Goal: Task Accomplishment & Management: Use online tool/utility

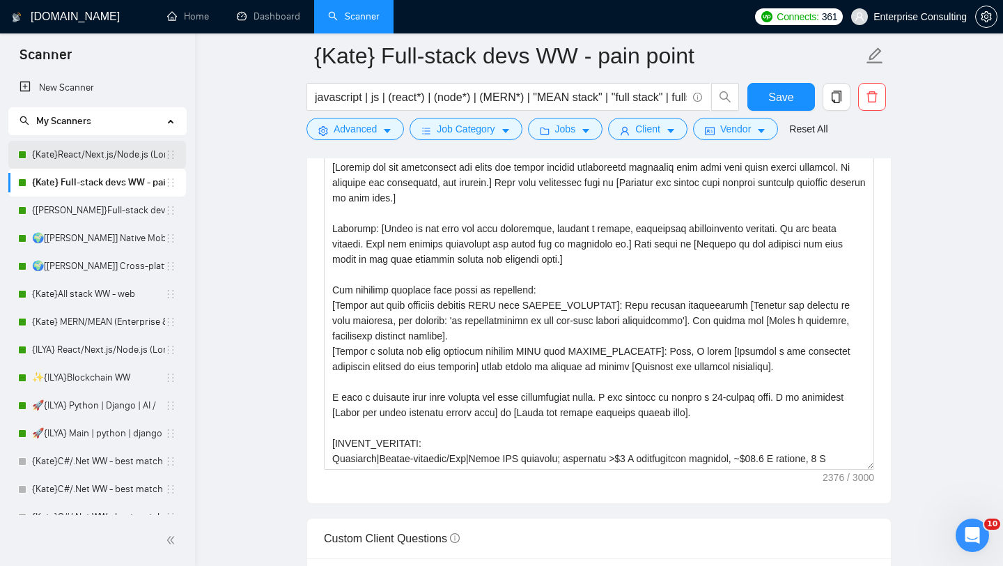
click at [84, 159] on link "{Kate}React/Next.js/Node.js (Long-term, All Niches)" at bounding box center [98, 155] width 133 height 28
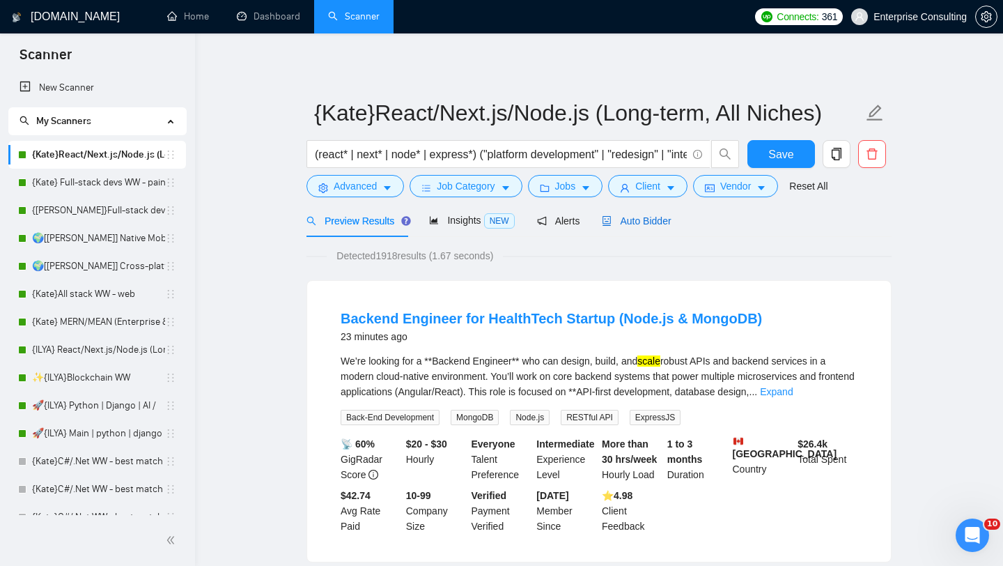
click at [658, 228] on div "Auto Bidder" at bounding box center [636, 220] width 69 height 15
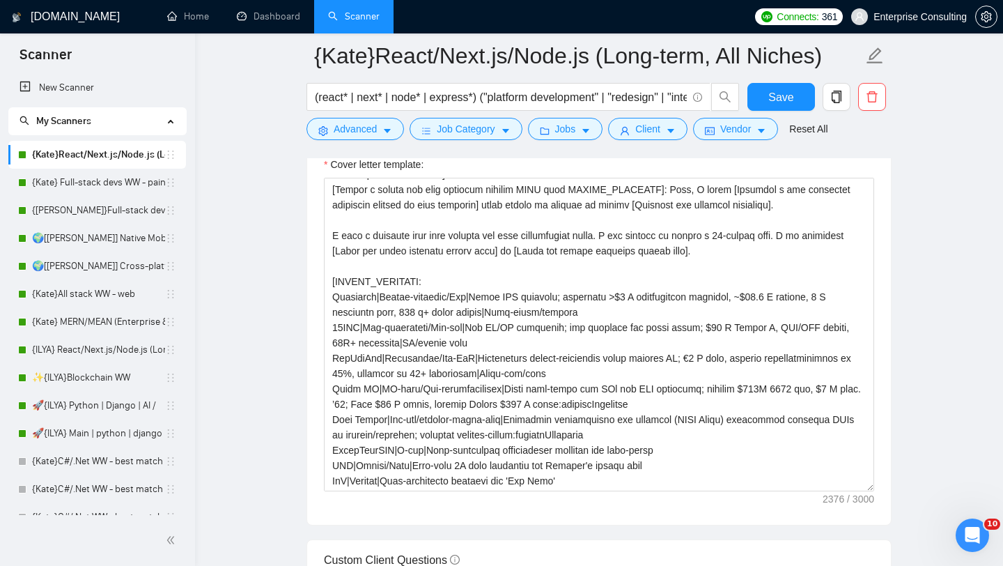
scroll to position [215, 0]
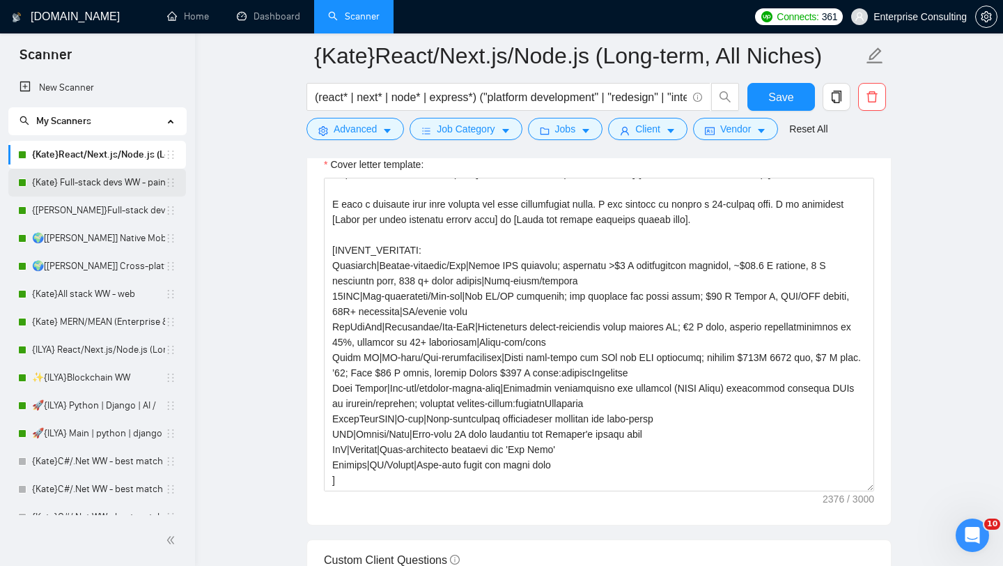
click at [87, 190] on link "{Kate} Full-stack devs WW - pain point" at bounding box center [98, 183] width 133 height 28
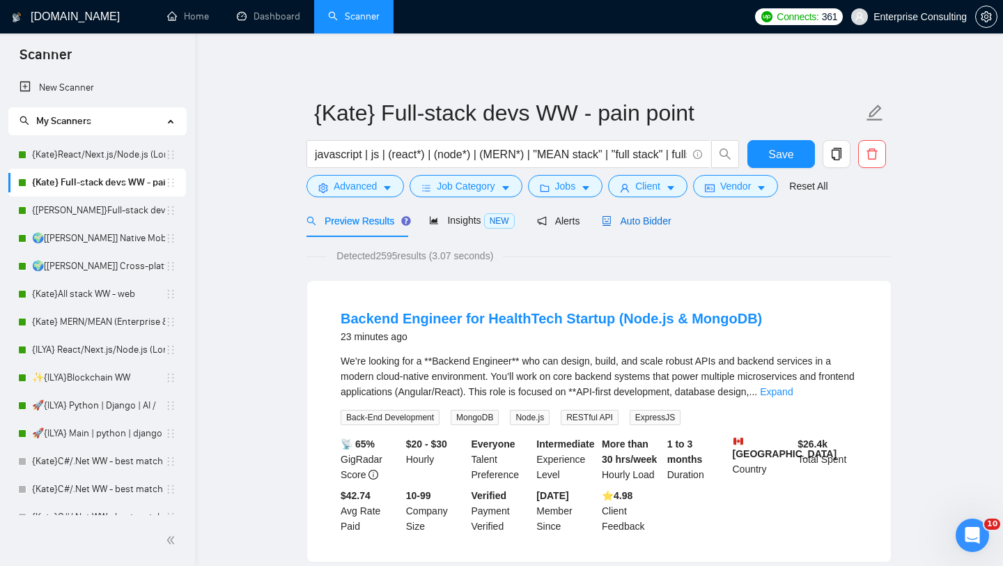
click at [612, 224] on icon "robot" at bounding box center [607, 221] width 10 height 10
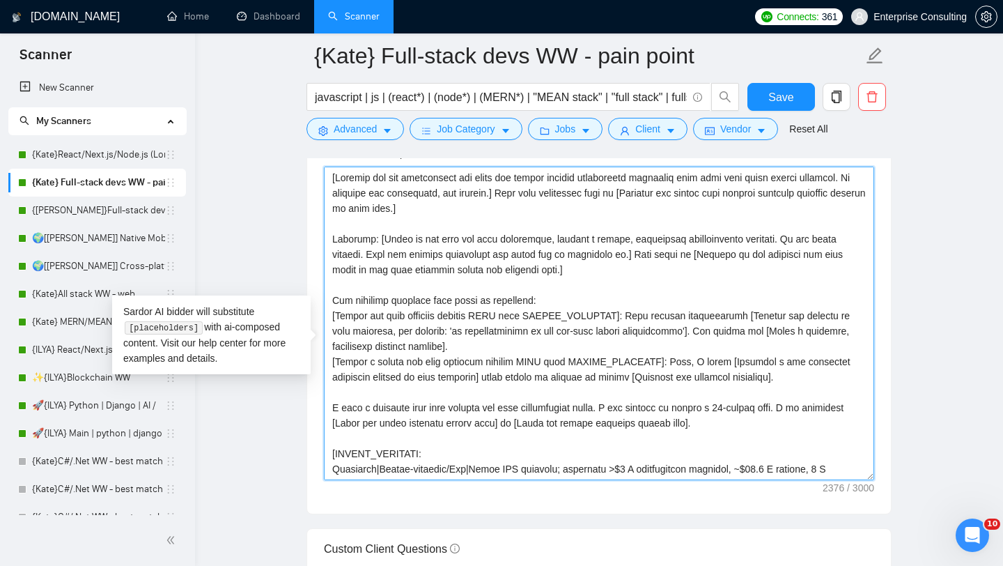
drag, startPoint x: 359, startPoint y: 494, endPoint x: 332, endPoint y: 203, distance: 292.5
click at [332, 203] on textarea "Cover letter template:" at bounding box center [599, 323] width 550 height 313
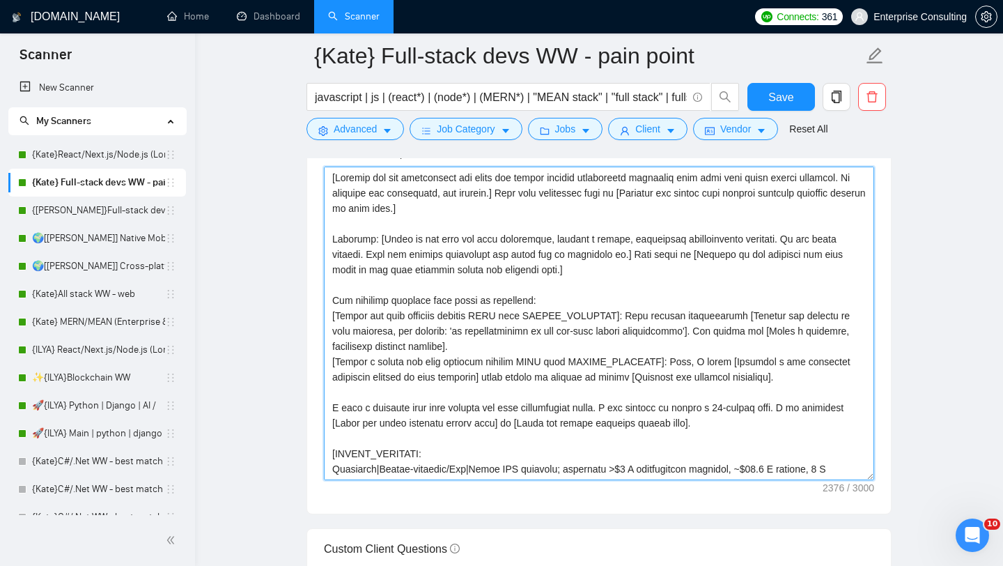
click at [382, 247] on textarea "Cover letter template:" at bounding box center [599, 323] width 550 height 313
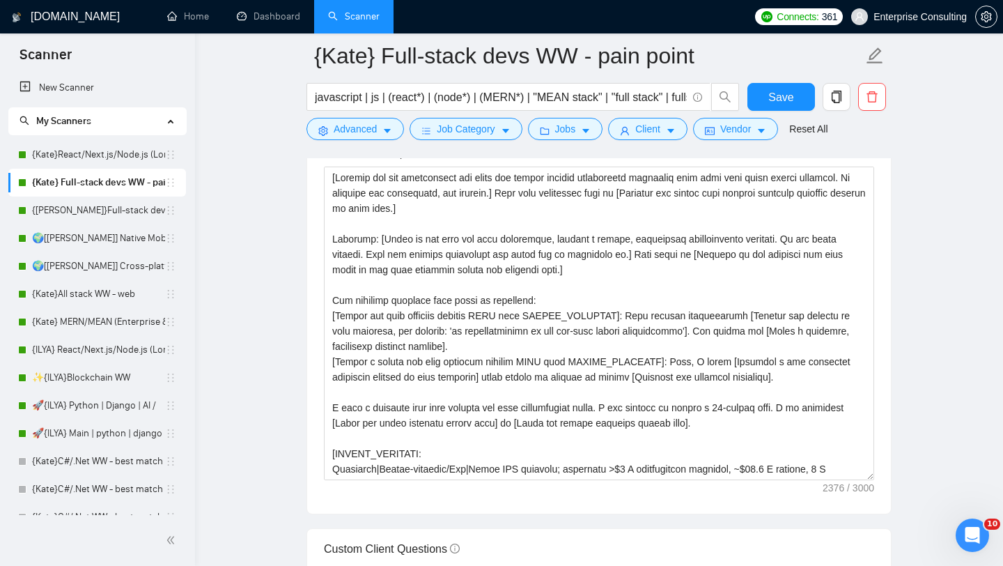
drag, startPoint x: 231, startPoint y: 361, endPoint x: 201, endPoint y: 351, distance: 30.8
click at [315, 343] on div "Cover letter template:" at bounding box center [599, 321] width 584 height 385
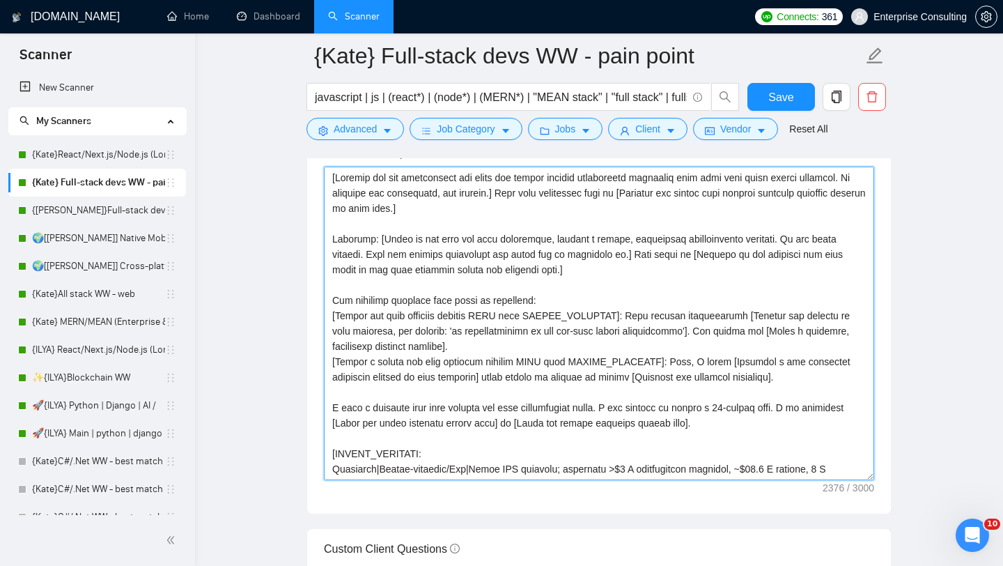
click at [334, 343] on textarea "Cover letter template:" at bounding box center [599, 323] width 550 height 313
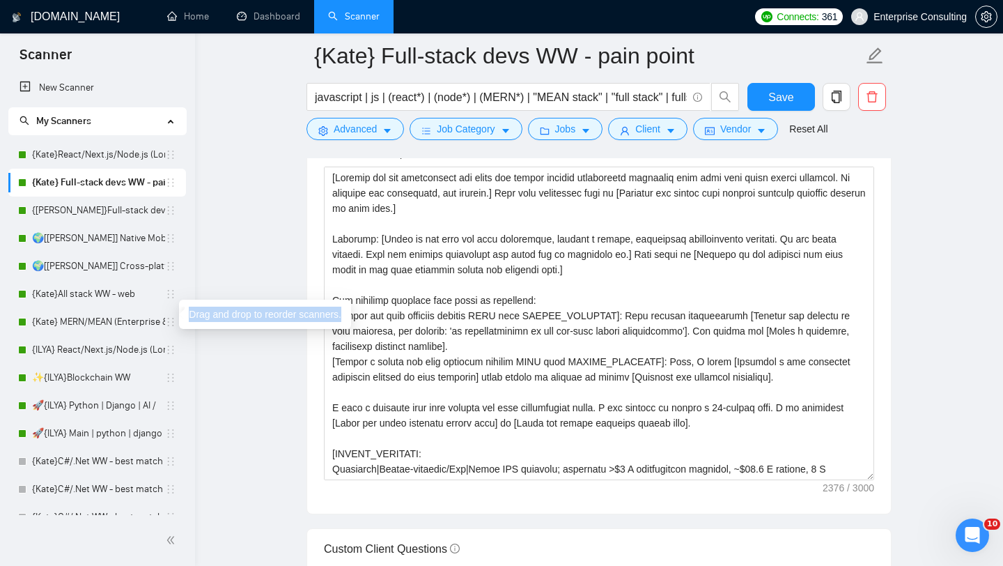
drag, startPoint x: 125, startPoint y: 313, endPoint x: 284, endPoint y: 337, distance: 160.7
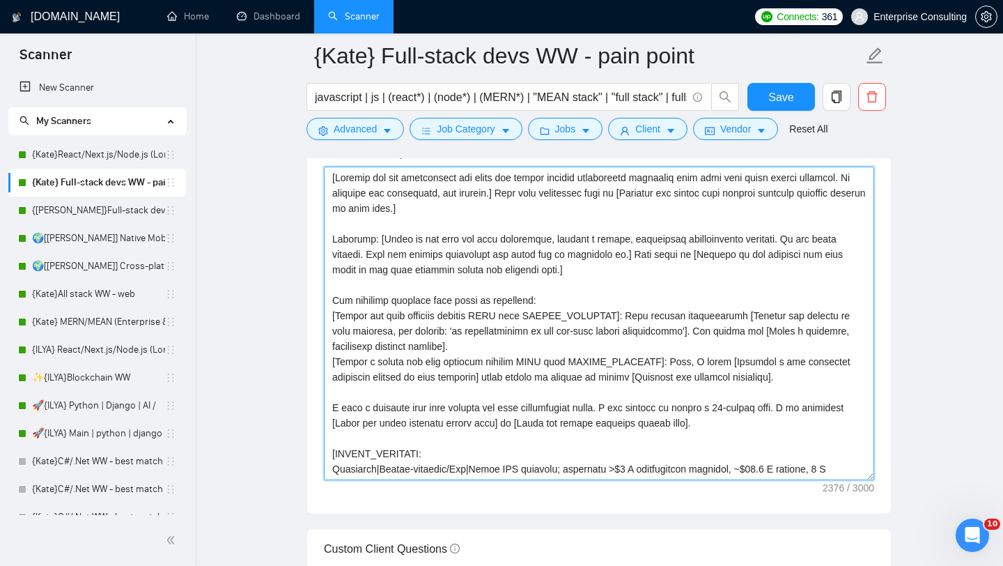
click at [408, 397] on textarea "Cover letter template:" at bounding box center [599, 323] width 550 height 313
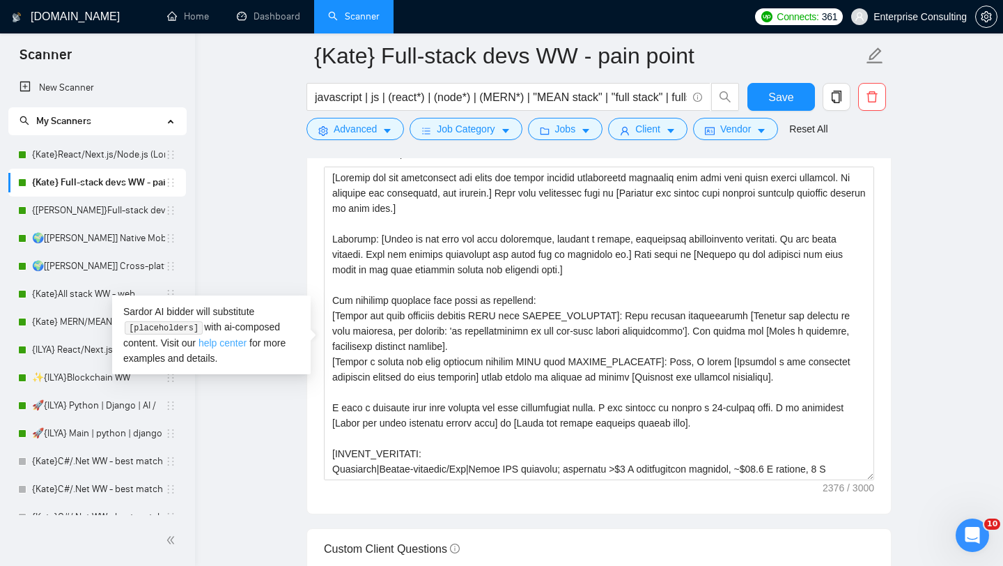
click at [240, 341] on link "help center" at bounding box center [223, 342] width 48 height 11
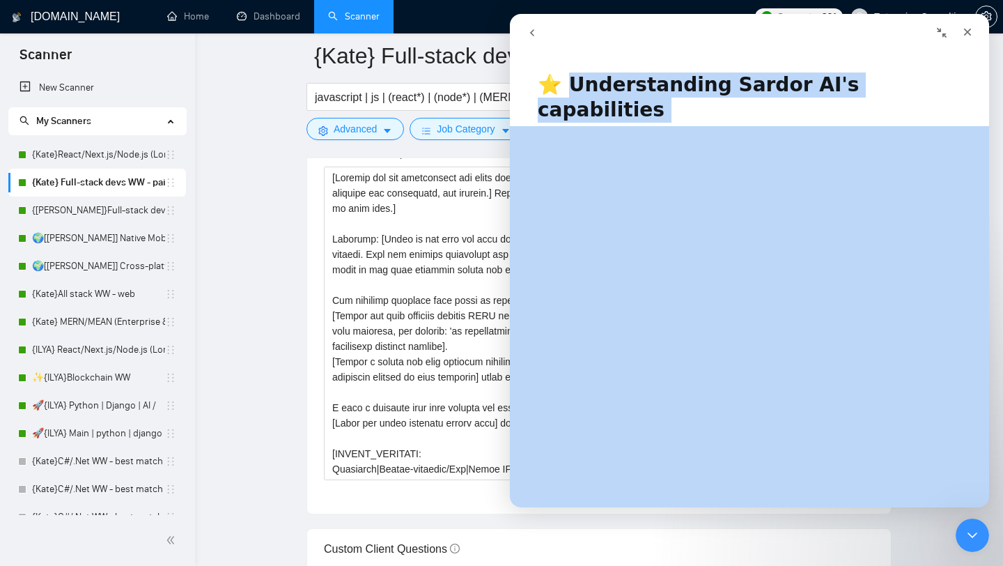
drag, startPoint x: 565, startPoint y: 82, endPoint x: 711, endPoint y: 451, distance: 397.2
click at [711, 451] on div "⭐ Understanding Sardor AI's capabilities Была ли полезна эта статья? 😞 😐 😃 Откр…" at bounding box center [749, 283] width 479 height 449
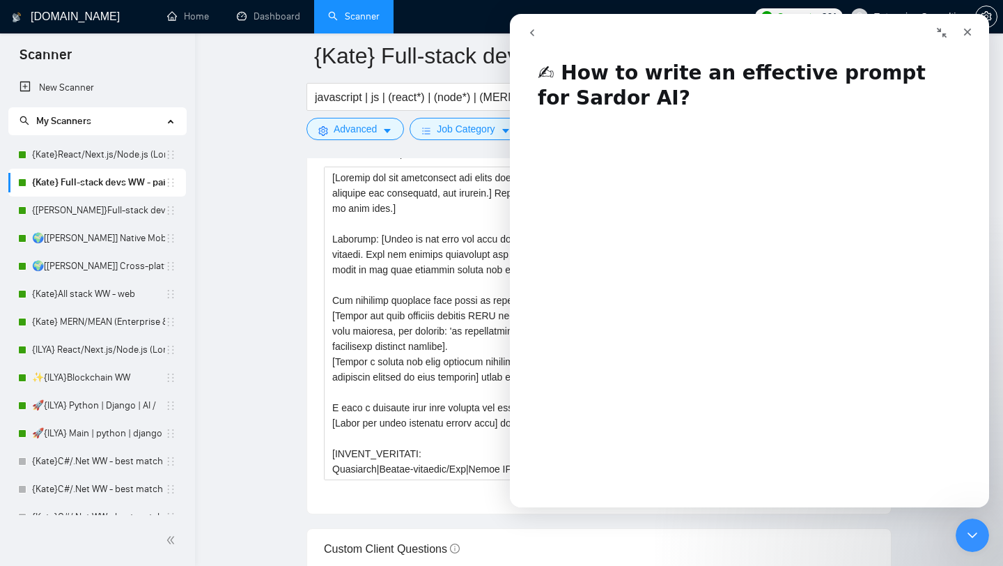
scroll to position [6, 0]
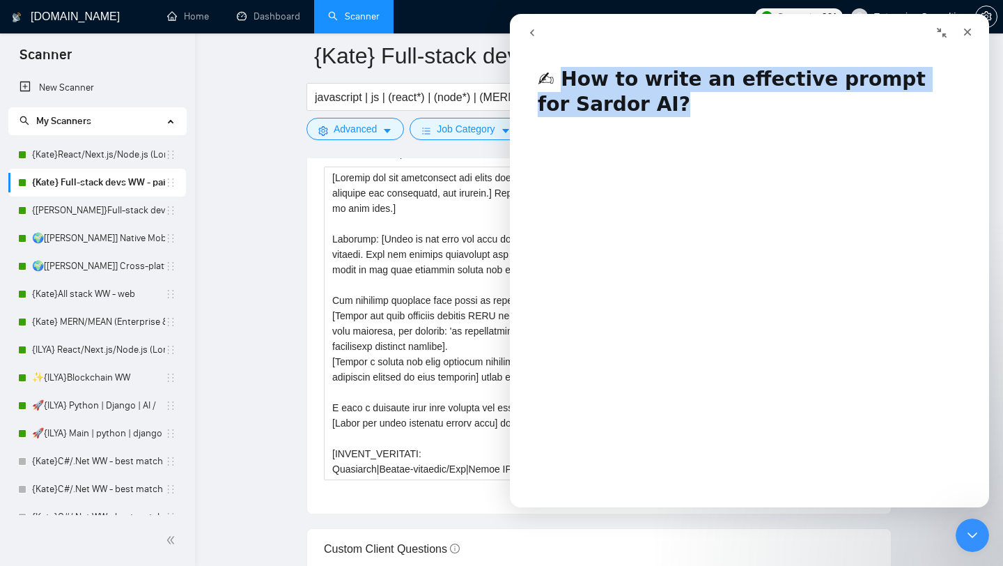
drag, startPoint x: 571, startPoint y: 98, endPoint x: 564, endPoint y: 82, distance: 17.8
click at [564, 82] on h1 "✍ How to write an effective prompt for Sardor AI?" at bounding box center [749, 87] width 479 height 68
copy h1 "How to write an effective prompt for Sardor AI?"
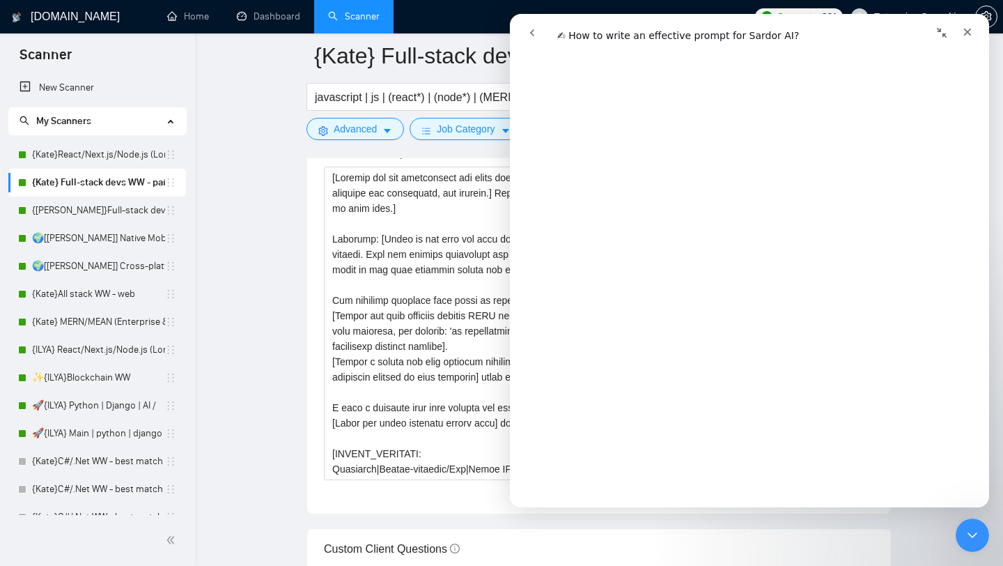
scroll to position [1103, 0]
click at [421, 361] on textarea "Cover letter template:" at bounding box center [599, 323] width 550 height 313
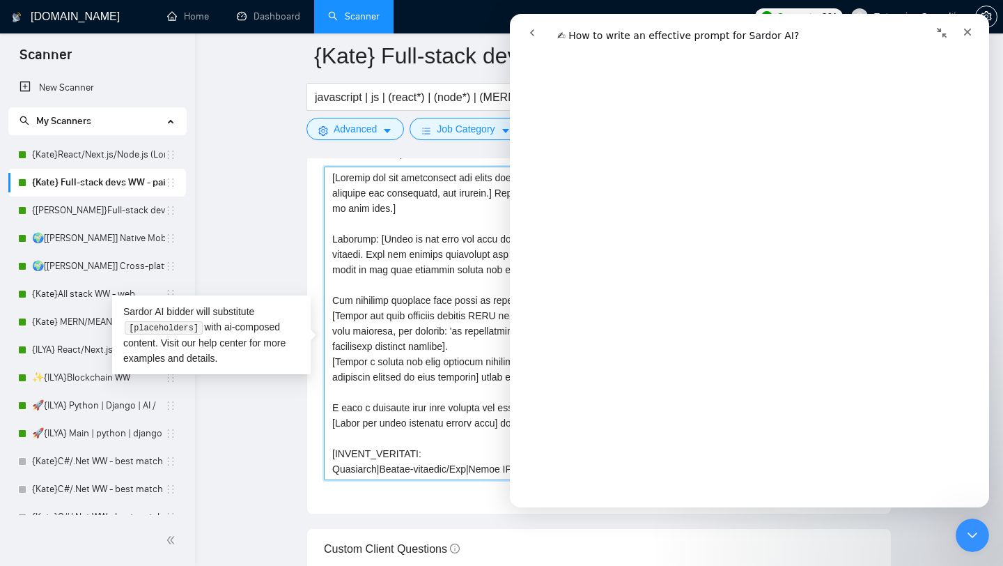
click at [405, 372] on textarea "Cover letter template:" at bounding box center [599, 323] width 550 height 313
click at [975, 539] on icon "Закрыть службу сообщений Intercom" at bounding box center [970, 533] width 17 height 17
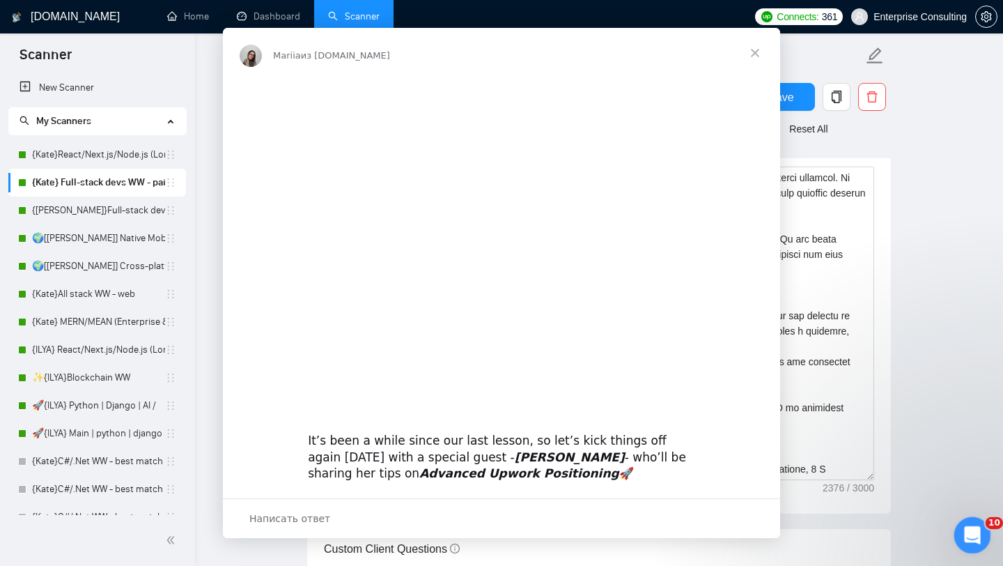
scroll to position [0, 0]
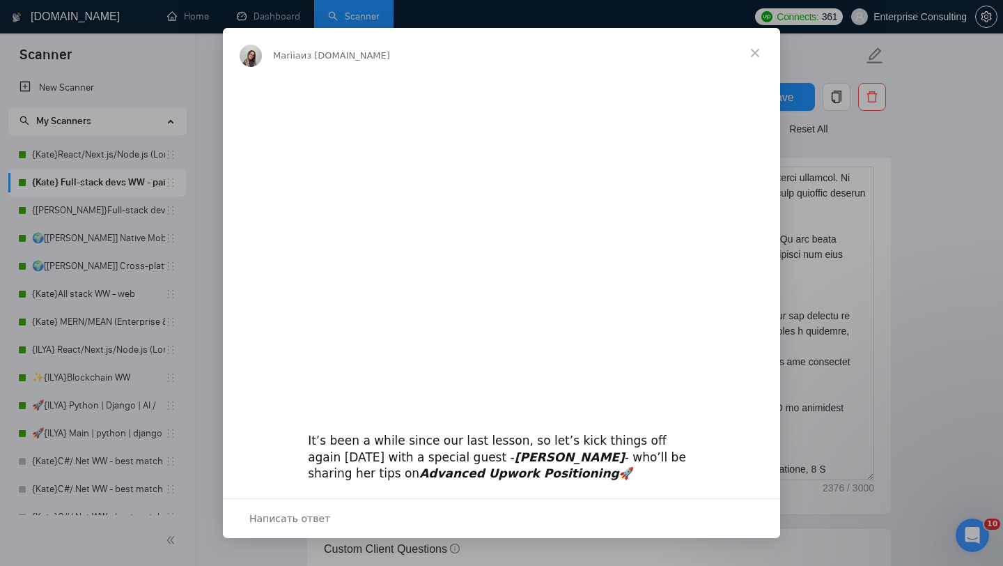
click at [761, 49] on span "Закрыть" at bounding box center [755, 53] width 50 height 50
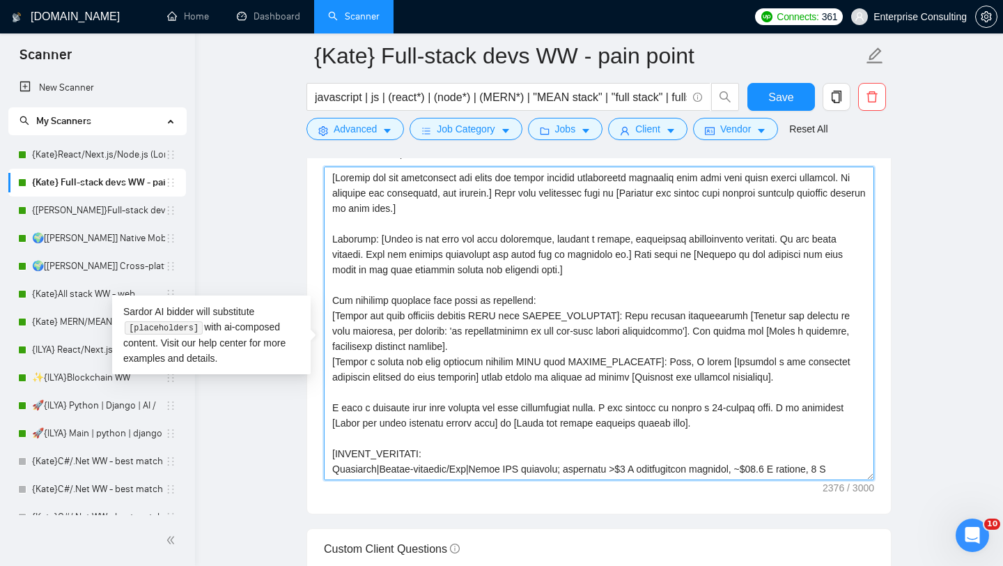
drag, startPoint x: 345, startPoint y: 490, endPoint x: 327, endPoint y: 199, distance: 291.1
click at [327, 199] on textarea "Cover letter template:" at bounding box center [599, 323] width 550 height 313
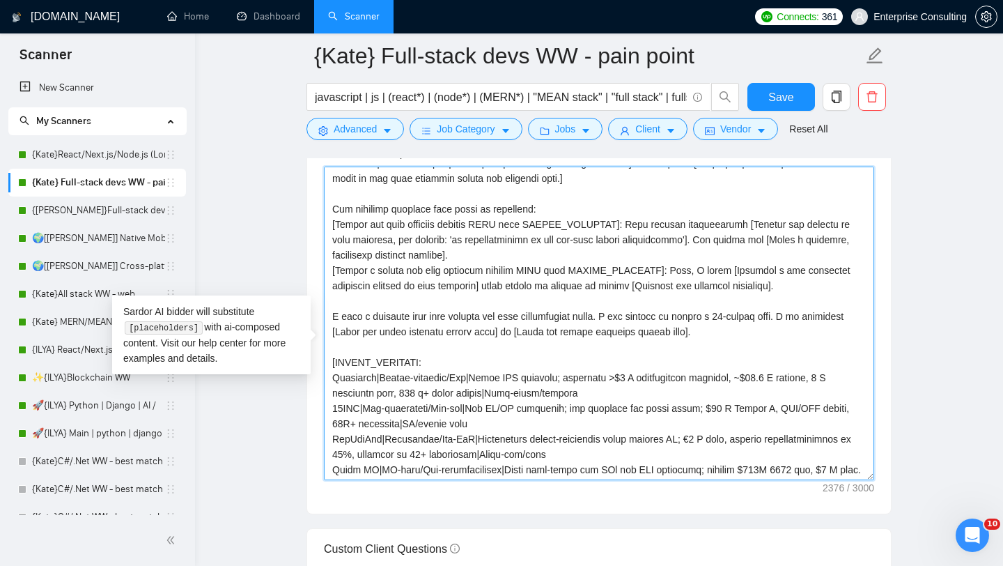
scroll to position [88, 0]
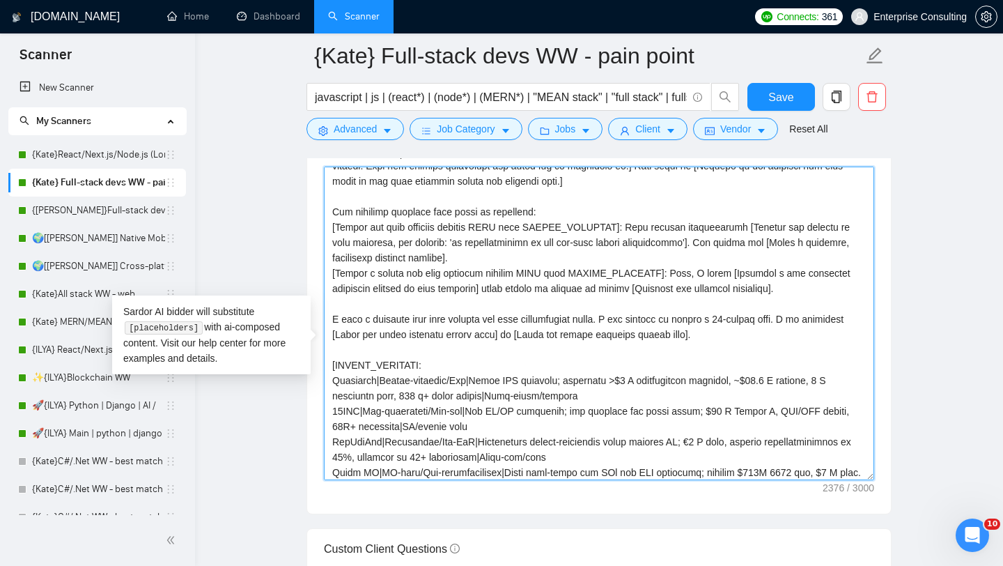
paste textarea "lo ipsumdolo: Sitametco | Adipis-elitsedd/Eiu Tempo INC utlabore; etdolorem >$3…"
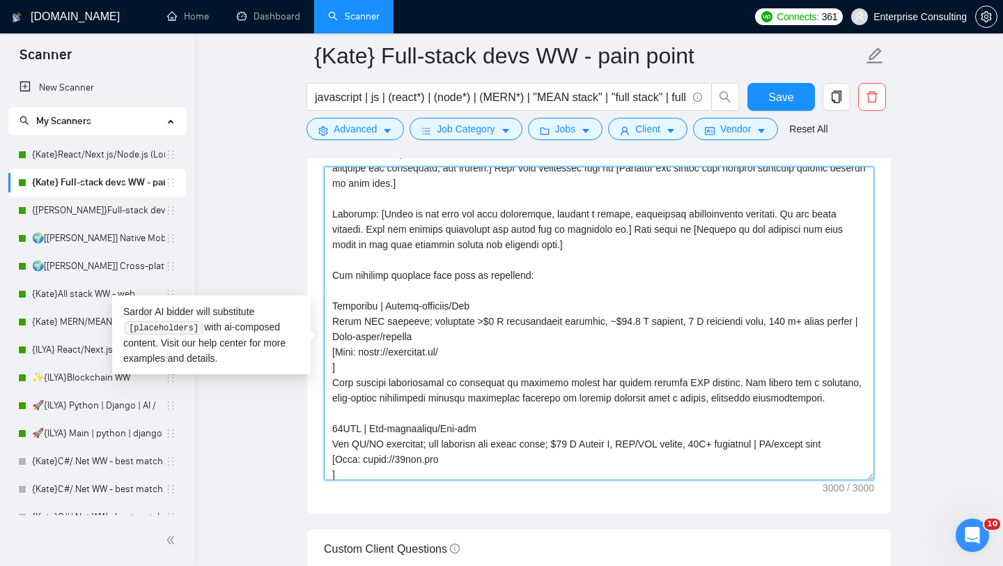
scroll to position [0, 0]
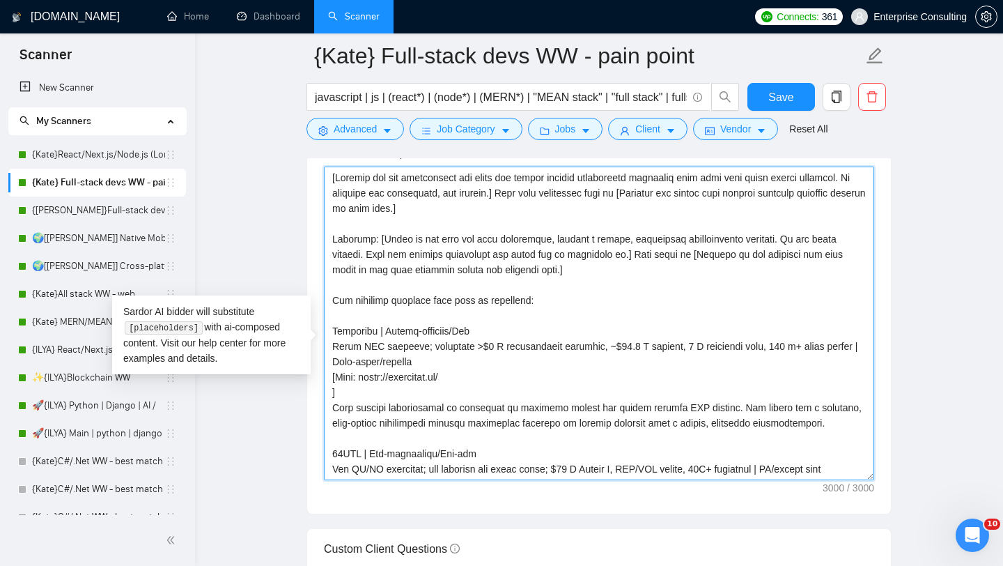
click at [413, 367] on textarea "Cover letter template:" at bounding box center [599, 323] width 550 height 313
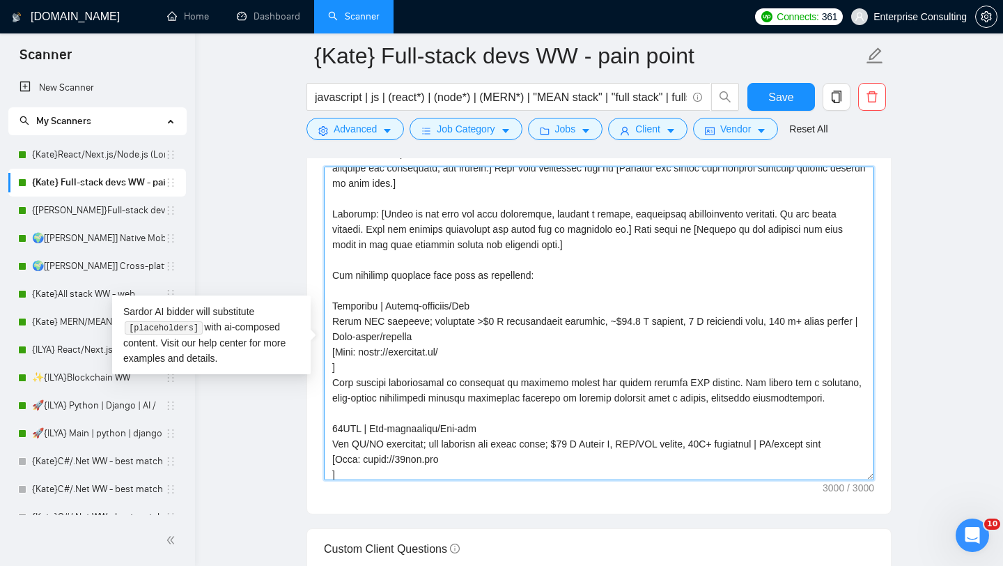
scroll to position [37, 0]
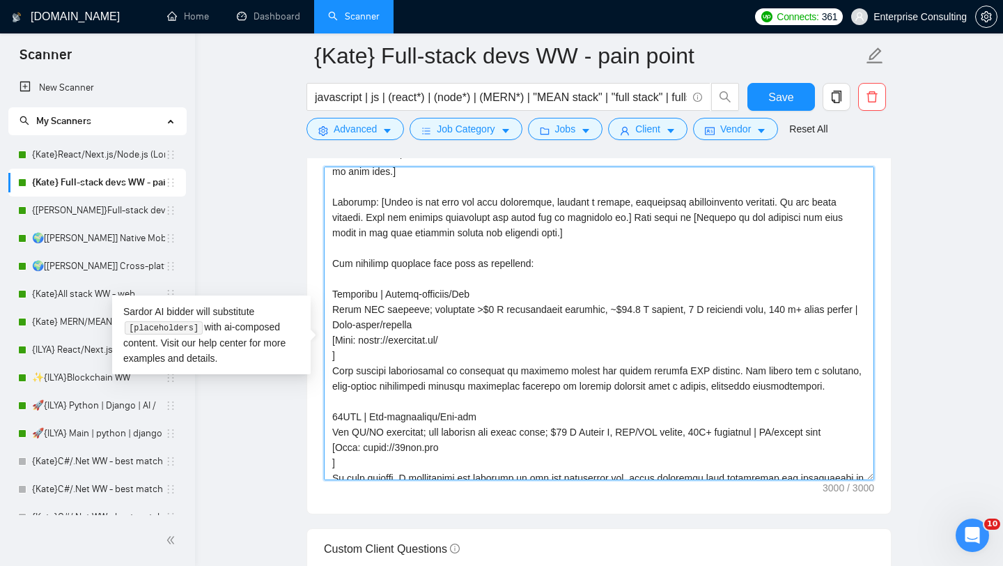
click at [520, 256] on textarea "Cover letter template:" at bounding box center [599, 323] width 550 height 313
click at [338, 302] on textarea "Cover letter template:" at bounding box center [599, 323] width 550 height 313
click at [331, 286] on textarea "Cover letter template:" at bounding box center [599, 323] width 550 height 313
paste textarea
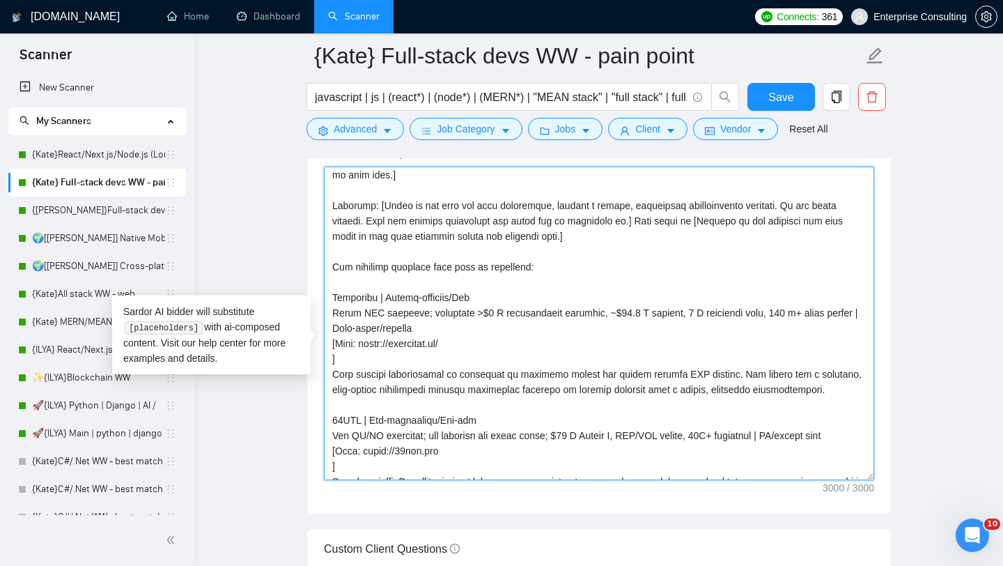
scroll to position [15, 0]
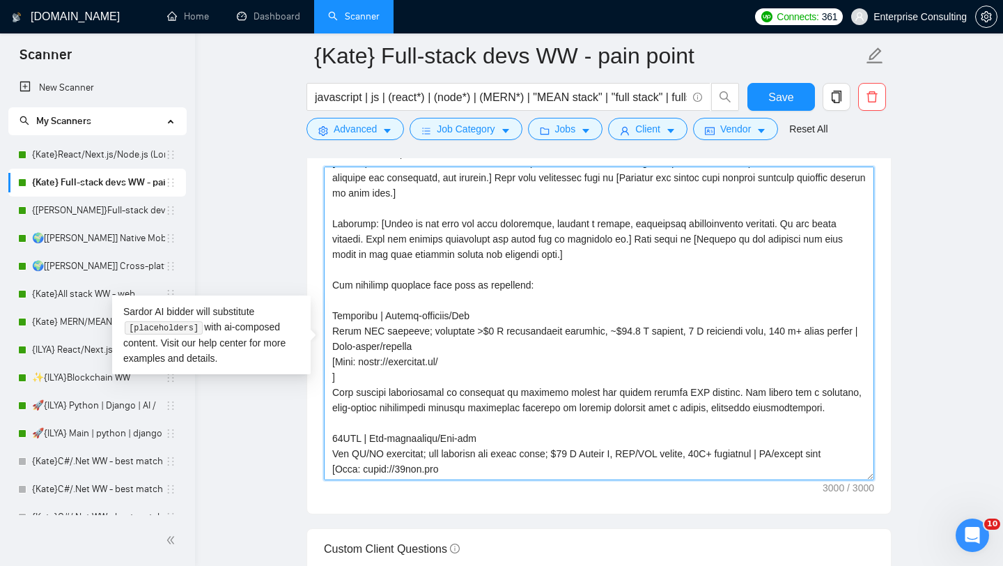
click at [518, 276] on textarea "Cover letter template:" at bounding box center [599, 323] width 550 height 313
click at [378, 244] on textarea "Cover letter template:" at bounding box center [599, 323] width 550 height 313
click at [332, 307] on textarea "Cover letter template:" at bounding box center [599, 323] width 550 height 313
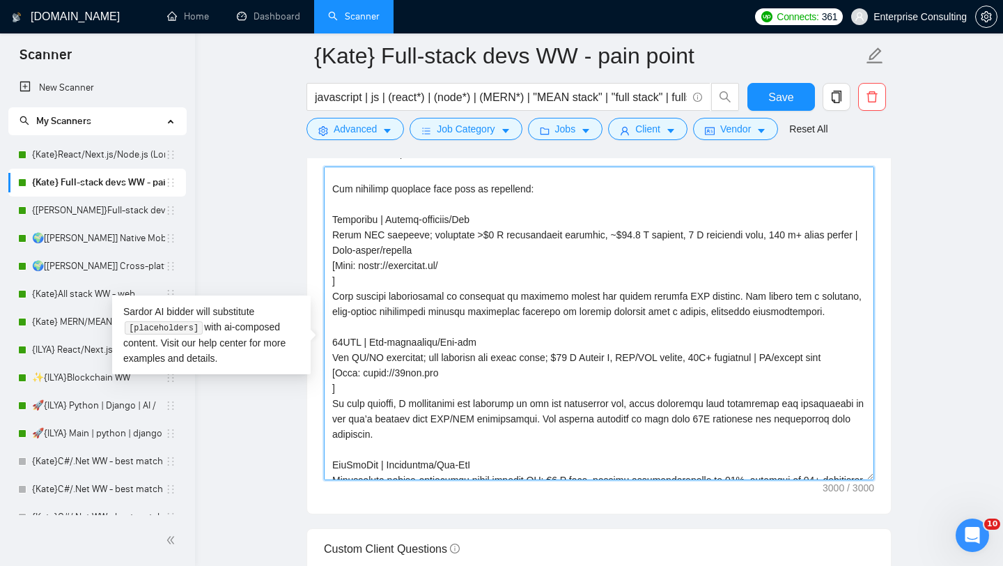
scroll to position [123, 0]
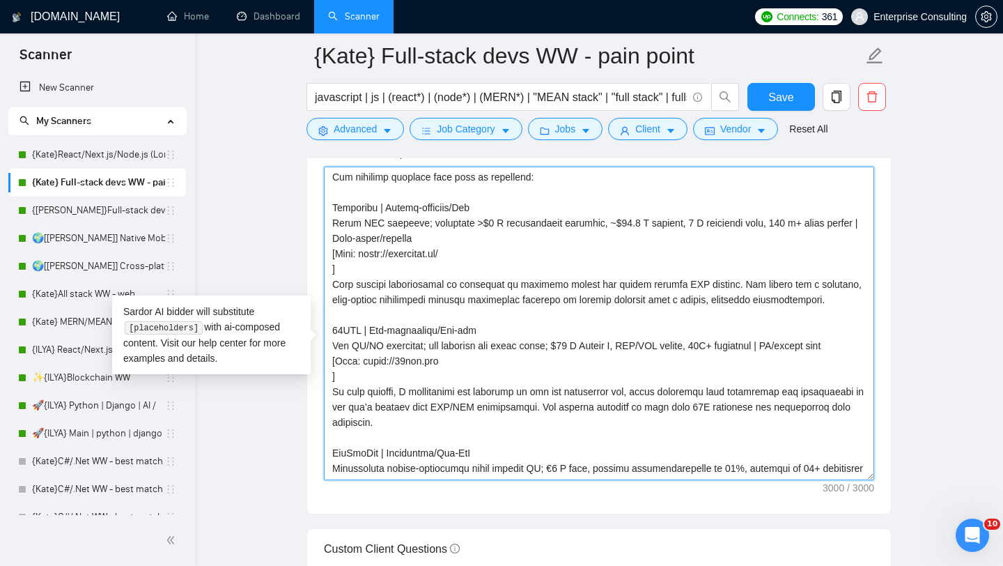
click at [334, 294] on textarea "Cover letter template:" at bounding box center [599, 323] width 550 height 313
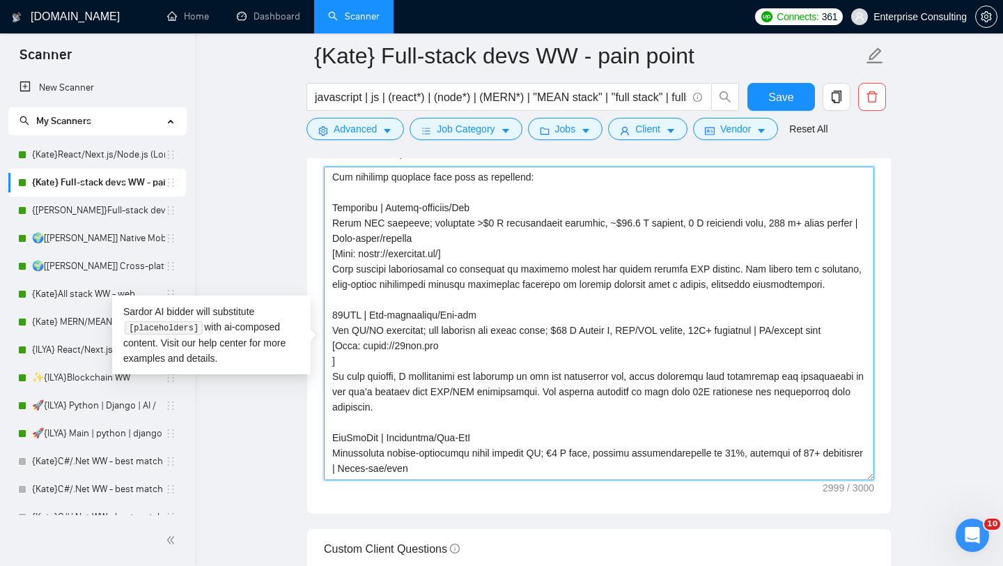
click at [475, 280] on textarea "Cover letter template:" at bounding box center [599, 323] width 550 height 313
click at [333, 398] on textarea "Cover letter template:" at bounding box center [599, 323] width 550 height 313
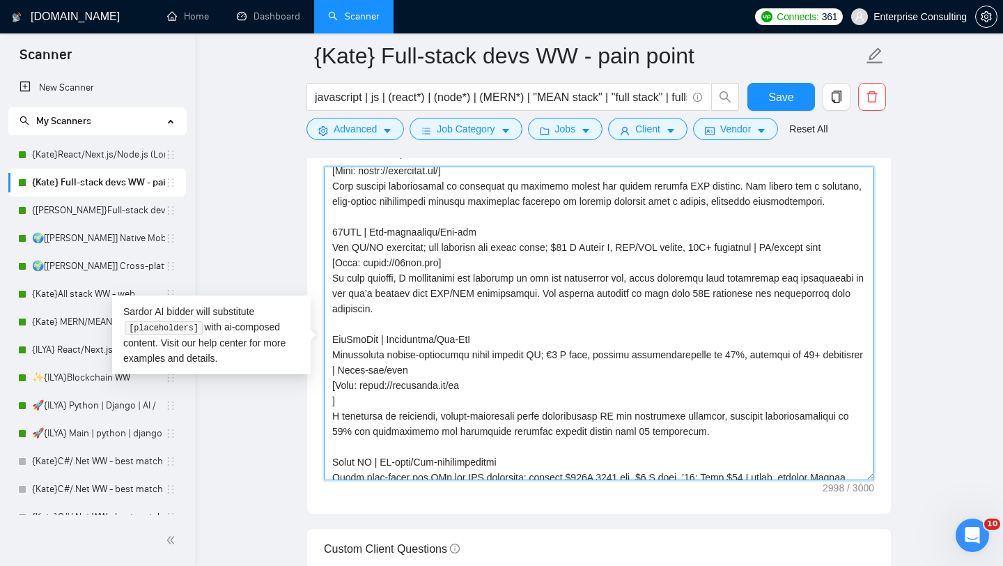
scroll to position [208, 0]
click at [332, 437] on textarea "Cover letter template:" at bounding box center [599, 323] width 550 height 313
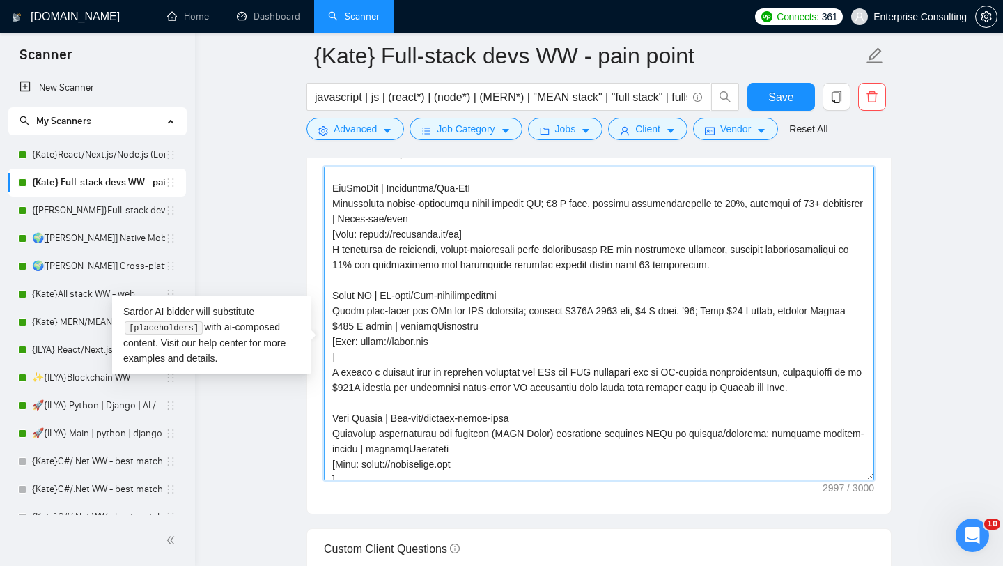
scroll to position [358, 0]
click at [332, 394] on textarea "Cover letter template:" at bounding box center [599, 323] width 550 height 313
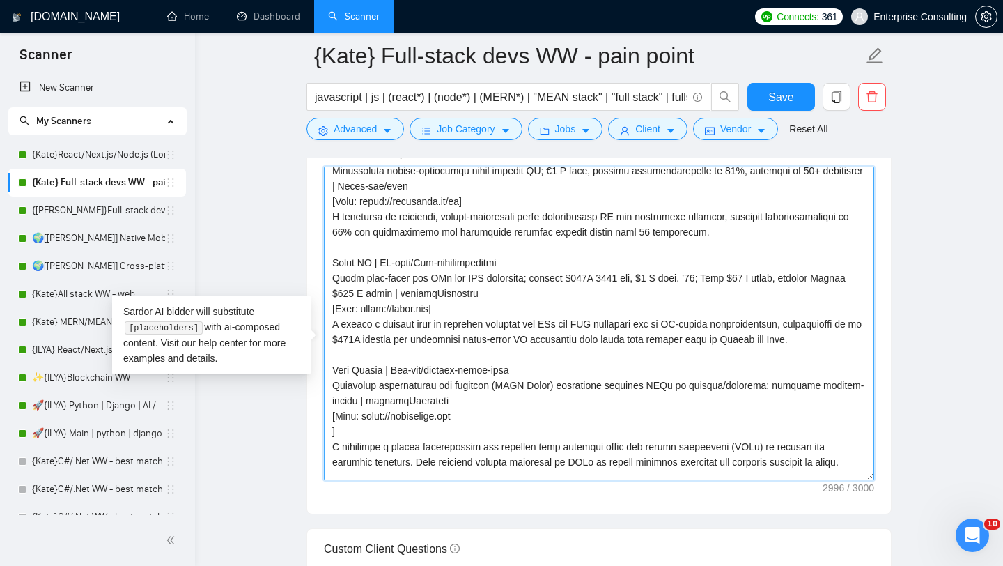
scroll to position [391, 0]
click at [467, 346] on textarea "Cover letter template:" at bounding box center [599, 323] width 550 height 313
click at [338, 349] on textarea "Cover letter template:" at bounding box center [599, 323] width 550 height 313
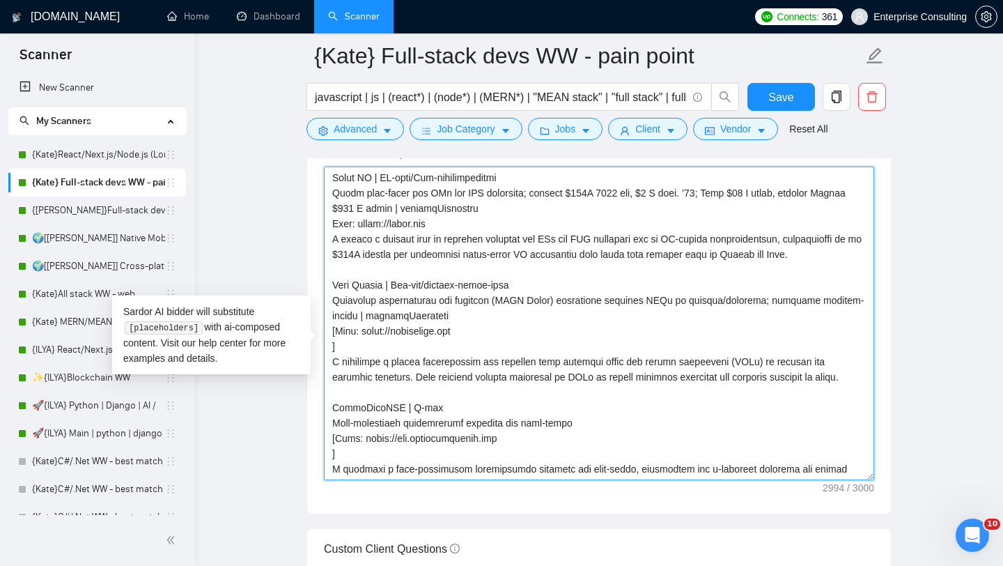
scroll to position [521, 0]
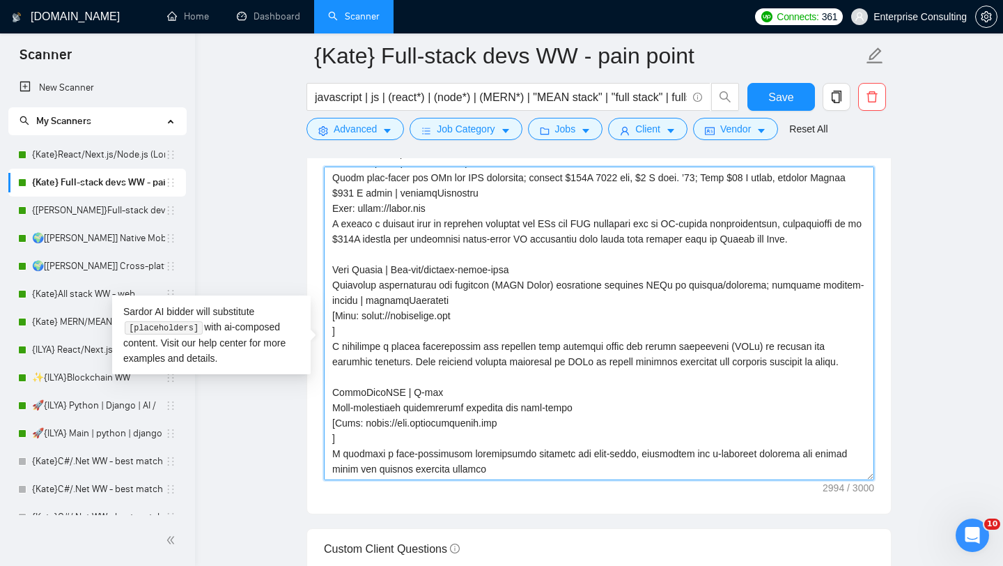
click at [396, 344] on textarea "Cover letter template:" at bounding box center [599, 323] width 550 height 313
click at [336, 327] on textarea "Cover letter template:" at bounding box center [599, 323] width 550 height 313
click at [340, 459] on textarea "Cover letter template:" at bounding box center [599, 323] width 550 height 313
click at [339, 448] on textarea "Cover letter template:" at bounding box center [599, 323] width 550 height 313
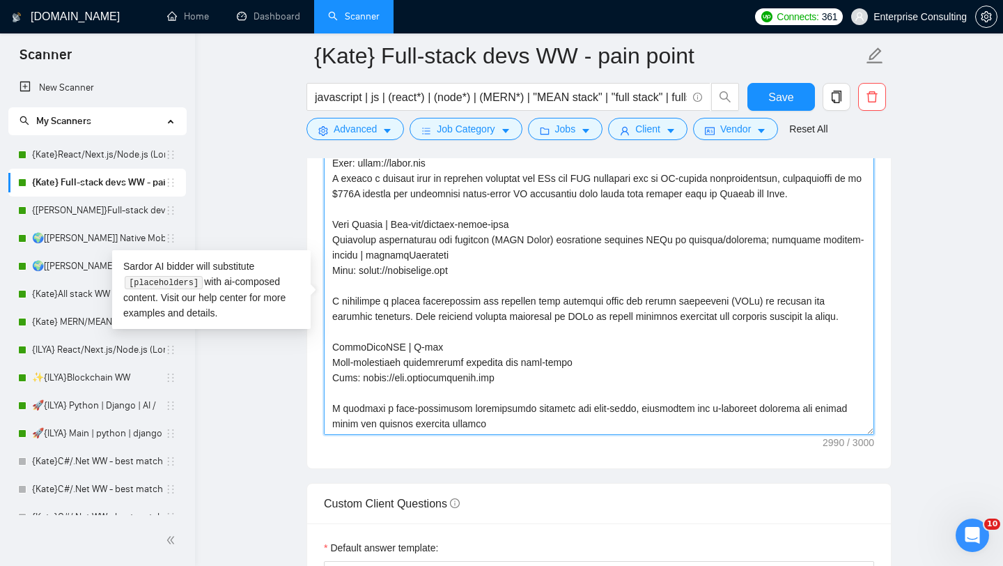
scroll to position [1588, 0]
drag, startPoint x: 490, startPoint y: 446, endPoint x: 456, endPoint y: 447, distance: 33.4
click at [456, 434] on textarea "Cover letter template:" at bounding box center [599, 277] width 550 height 313
paste textarea "ction."
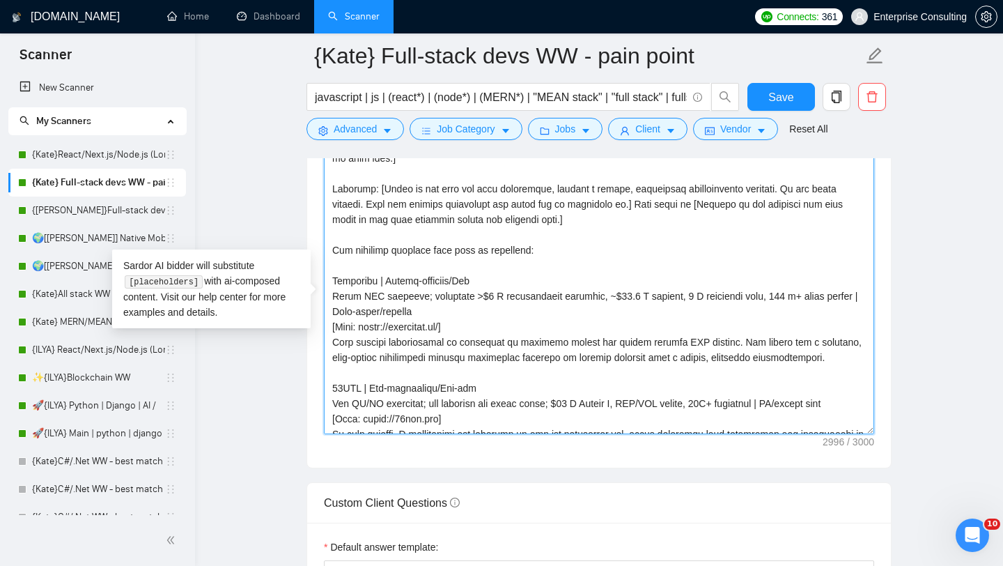
scroll to position [0, 0]
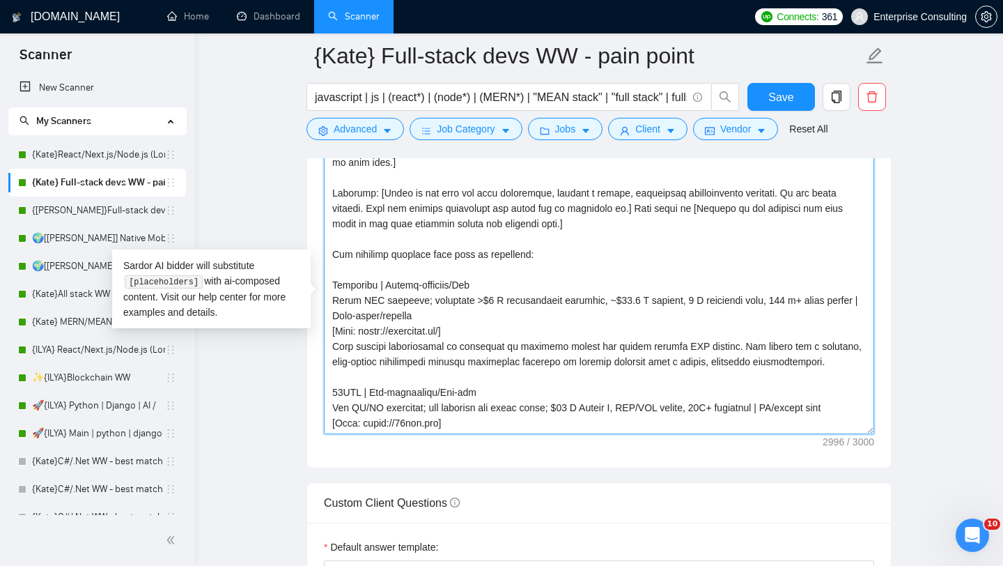
click at [376, 213] on textarea "Cover letter template:" at bounding box center [599, 277] width 550 height 313
click at [334, 276] on textarea "Cover letter template:" at bounding box center [599, 277] width 550 height 313
paste textarea "["
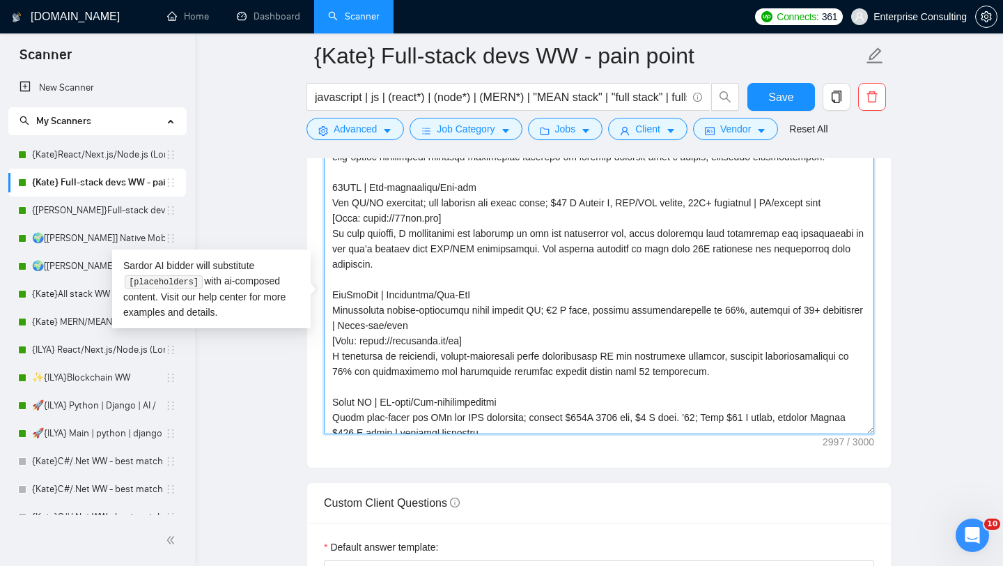
scroll to position [521, 0]
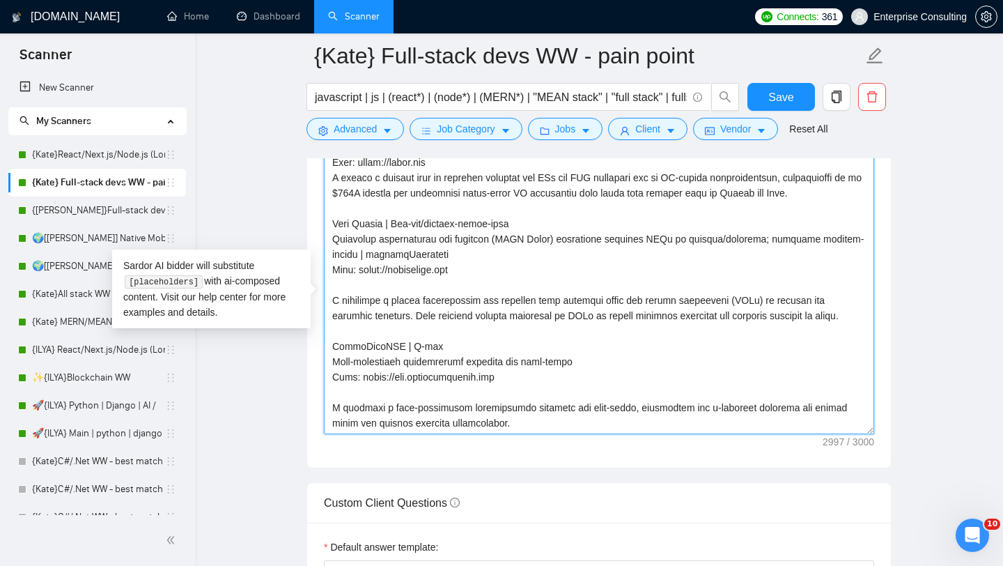
click at [554, 434] on textarea "Cover letter template:" at bounding box center [599, 277] width 550 height 313
paste textarea "["
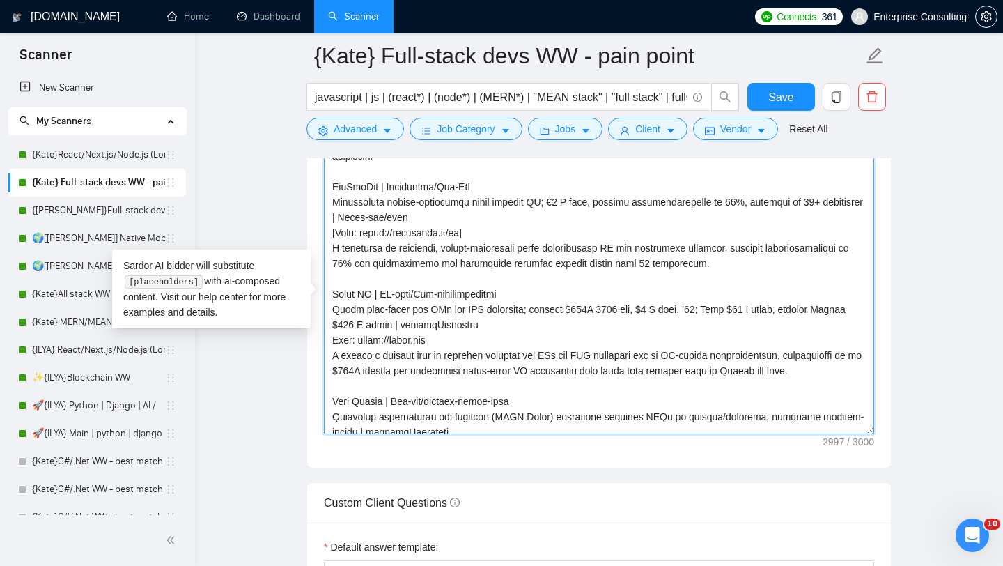
scroll to position [311, 0]
click at [473, 272] on textarea "Cover letter template:" at bounding box center [599, 277] width 550 height 313
click at [468, 273] on textarea "Cover letter template:" at bounding box center [599, 277] width 550 height 313
click at [505, 276] on textarea "Cover letter template:" at bounding box center [599, 277] width 550 height 313
click at [467, 277] on textarea "Cover letter template:" at bounding box center [599, 277] width 550 height 313
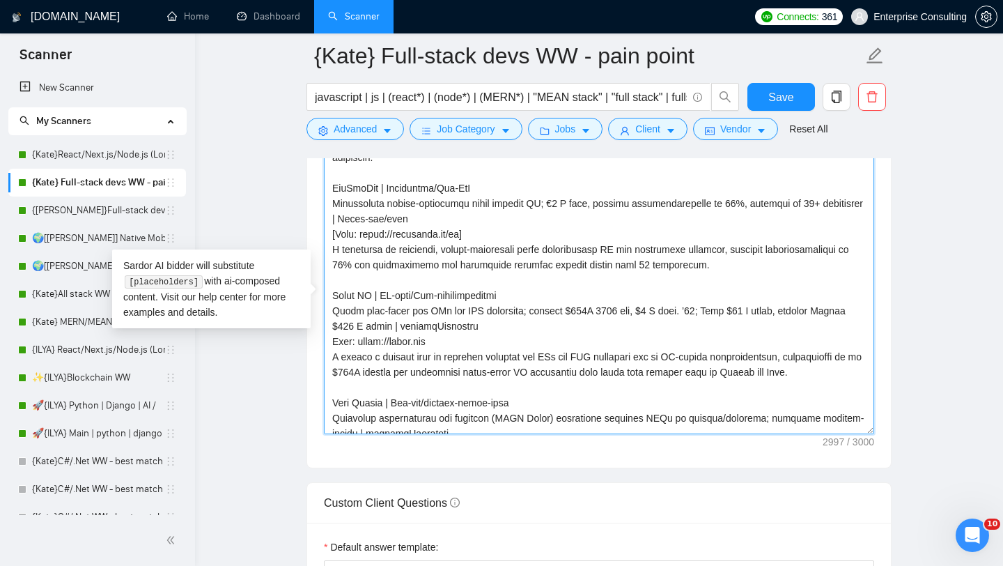
click at [467, 277] on textarea "Cover letter template:" at bounding box center [599, 277] width 550 height 313
click at [471, 275] on textarea "Cover letter template:" at bounding box center [599, 277] width 550 height 313
click at [338, 271] on textarea "Cover letter template:" at bounding box center [599, 277] width 550 height 313
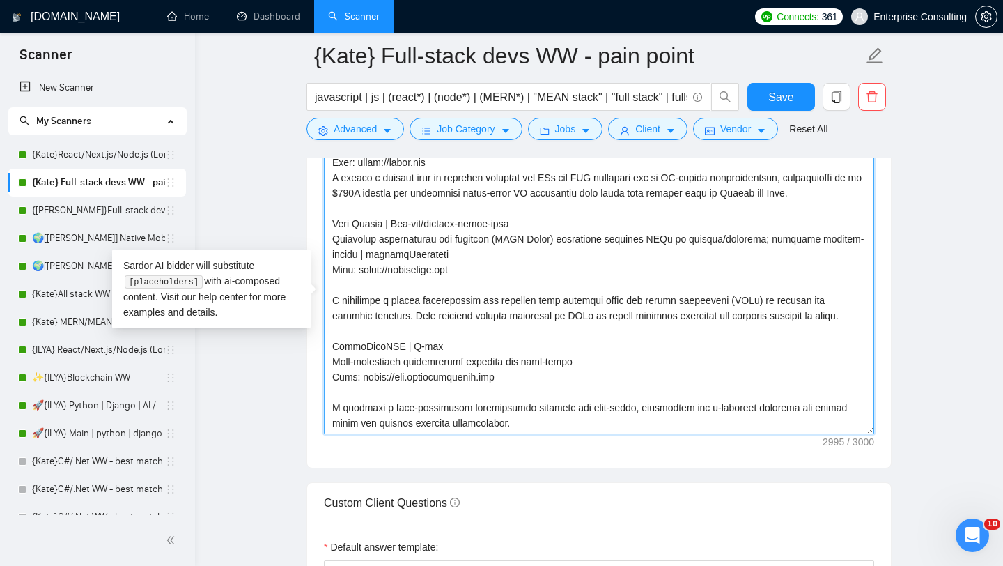
click at [519, 434] on textarea "Cover letter template:" at bounding box center [599, 277] width 550 height 313
paste textarea "]"
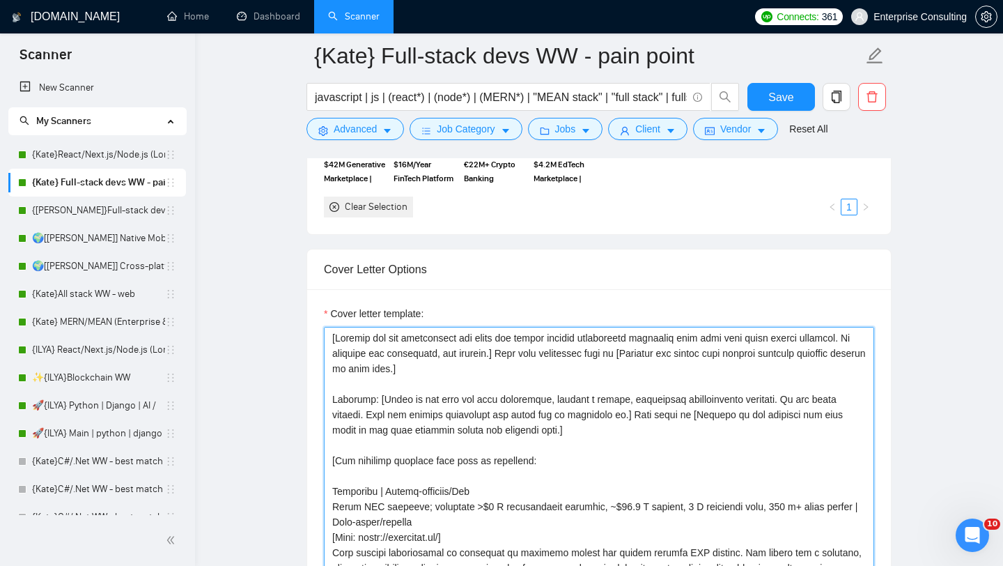
scroll to position [1368, 0]
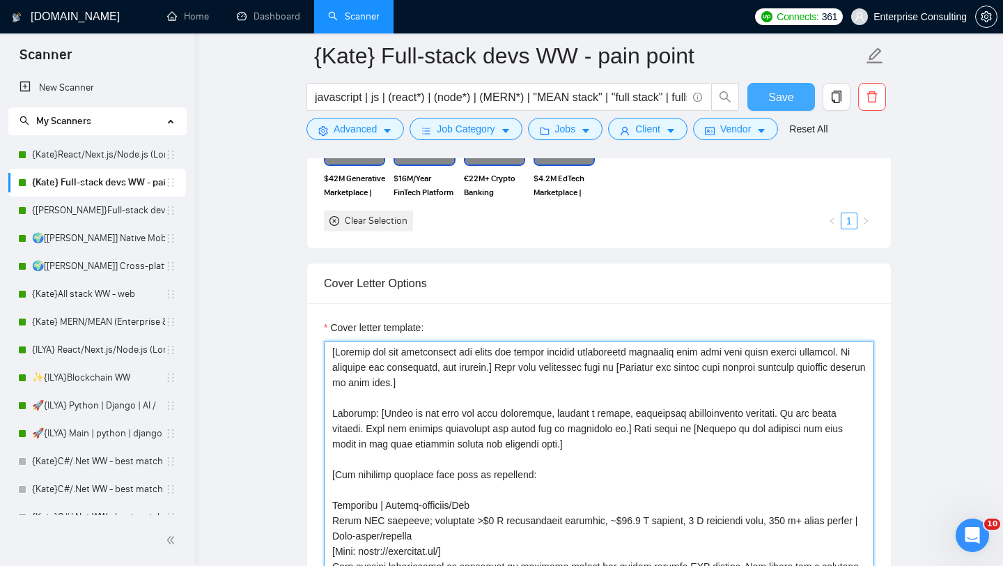
type textarea "[Analyze the job description and state the single biggest unmentioned technical…"
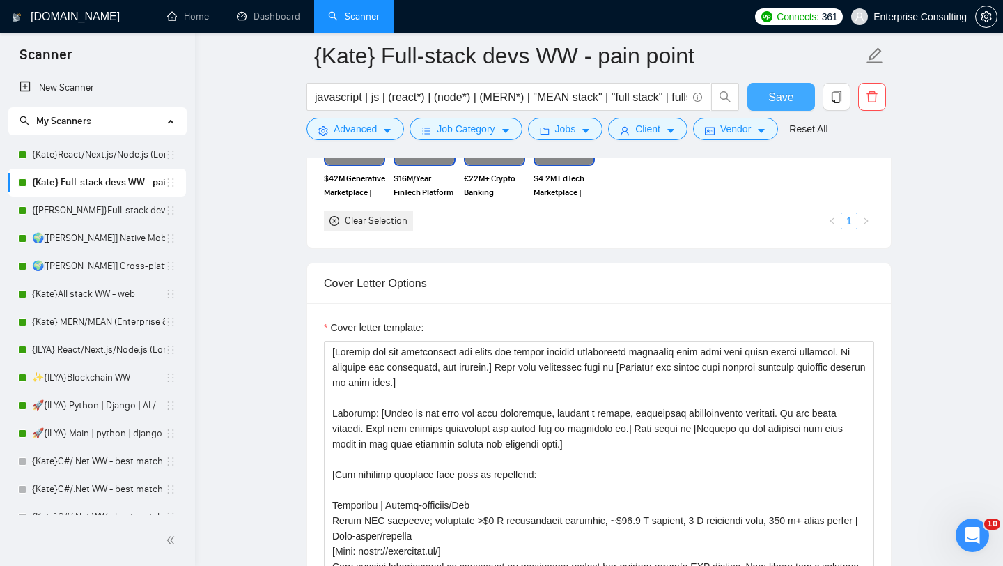
click at [768, 89] on button "Save" at bounding box center [782, 97] width 68 height 28
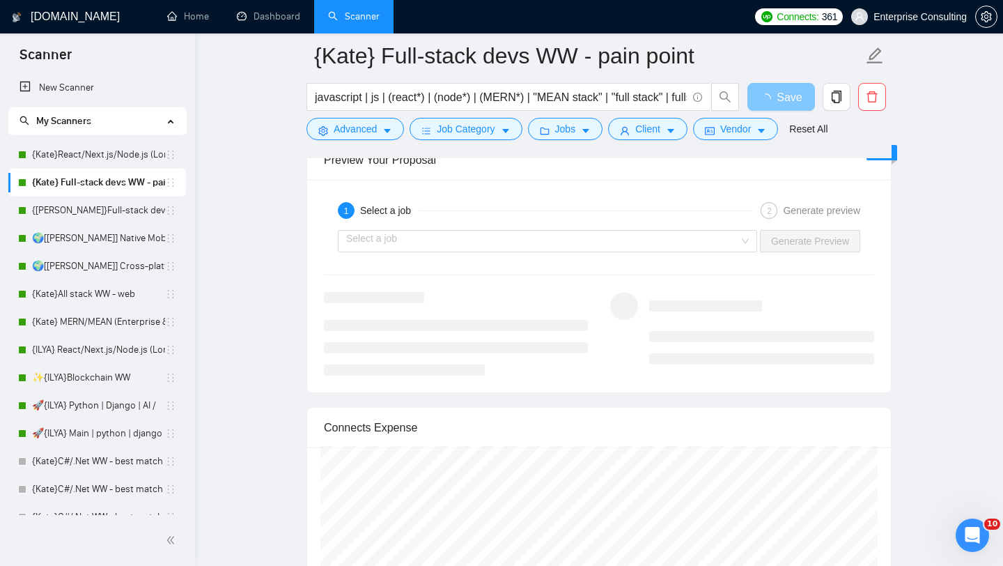
scroll to position [2601, 0]
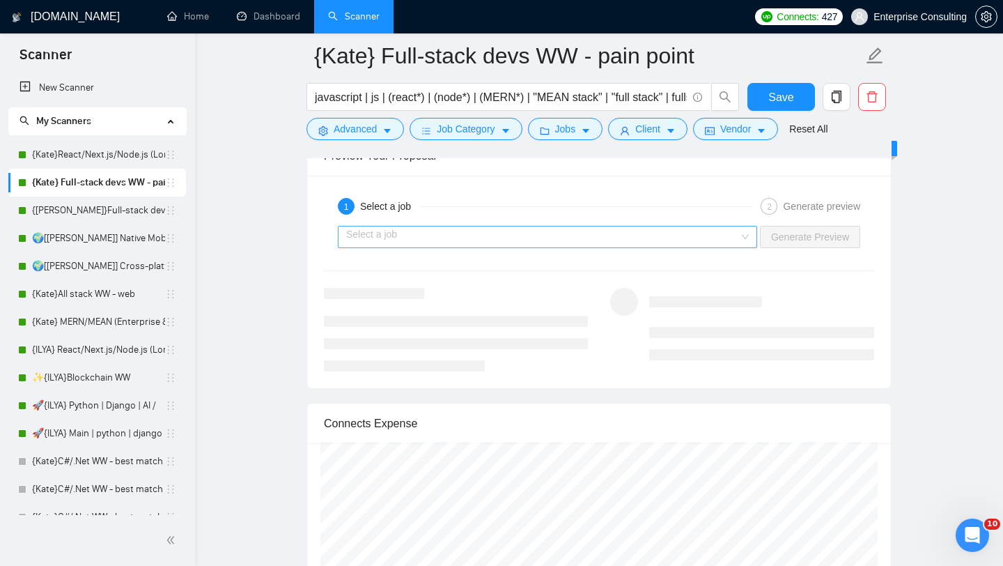
click at [722, 247] on input "search" at bounding box center [542, 236] width 393 height 21
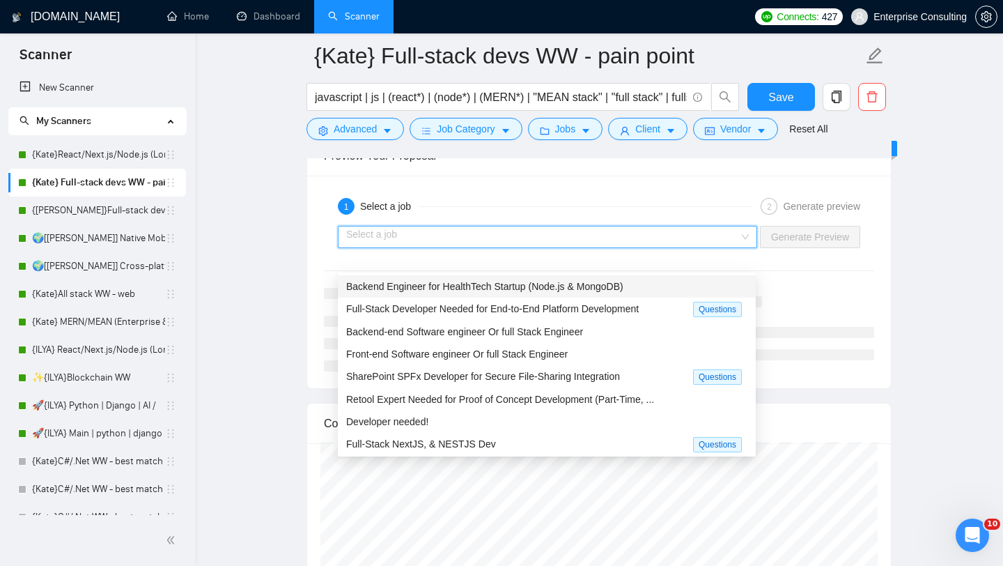
click at [633, 288] on div "Backend Engineer for HealthTech Startup (Node.js & MongoDB)" at bounding box center [546, 286] width 401 height 15
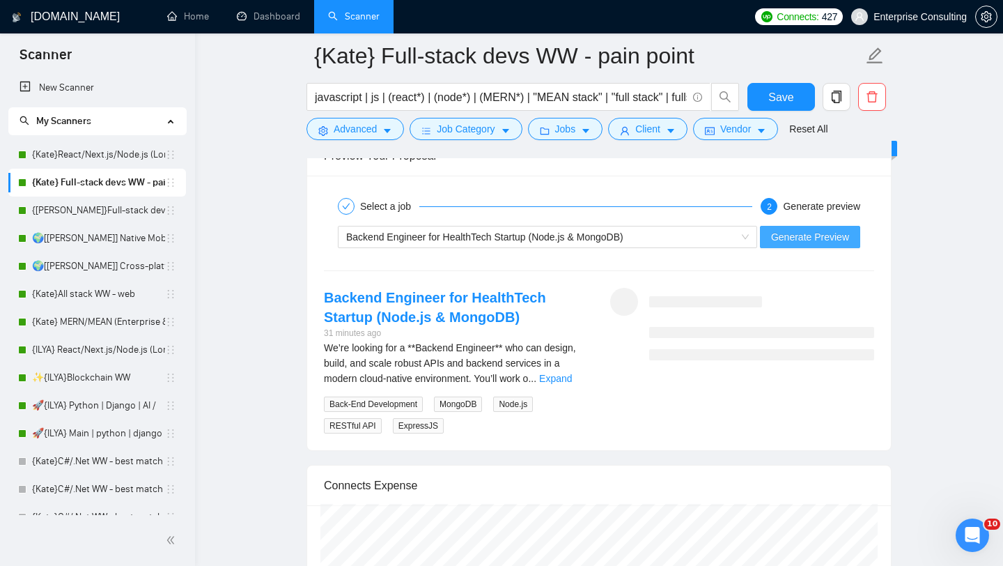
click at [788, 245] on span "Generate Preview" at bounding box center [810, 236] width 78 height 15
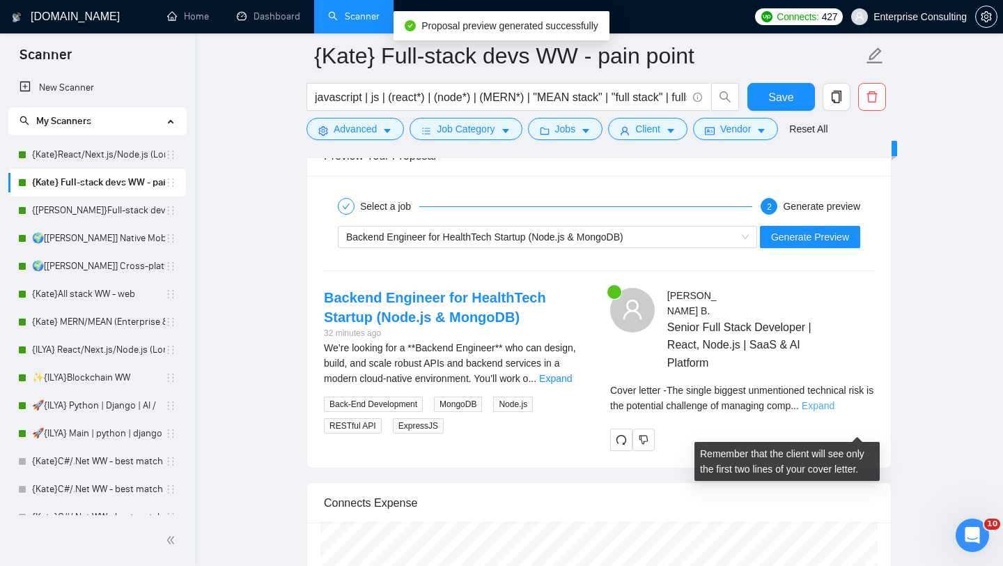
click at [835, 411] on link "Expand" at bounding box center [818, 405] width 33 height 11
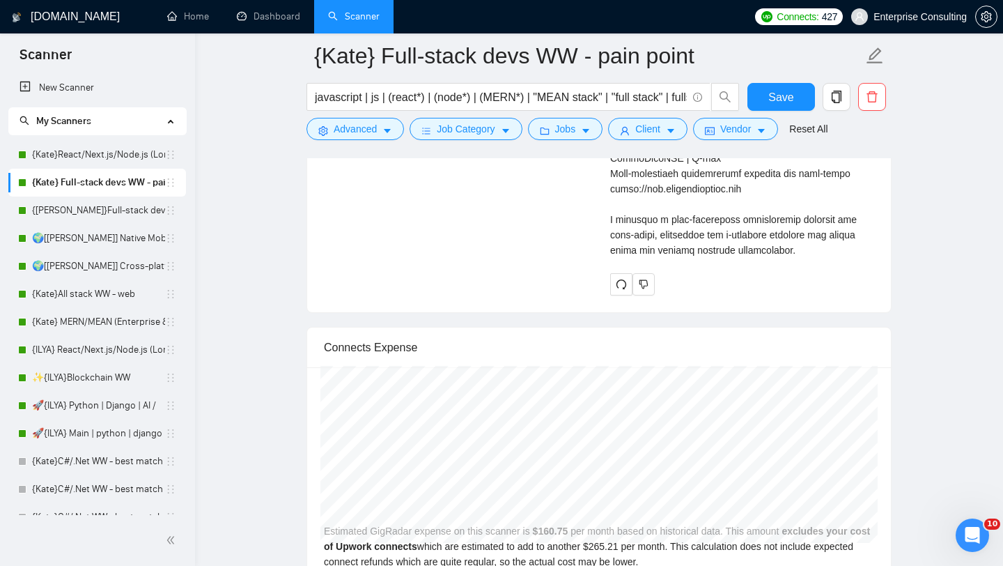
scroll to position [3885, 0]
click at [640, 291] on icon "dislike" at bounding box center [644, 284] width 10 height 11
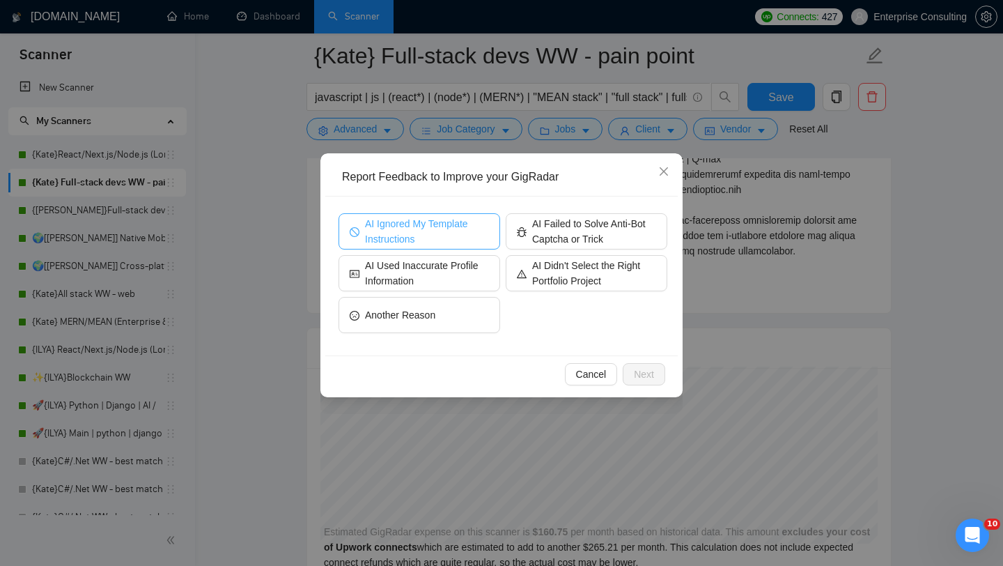
click at [435, 238] on span "AI Ignored My Template Instructions" at bounding box center [427, 231] width 124 height 31
click at [641, 376] on span "Next" at bounding box center [644, 373] width 20 height 15
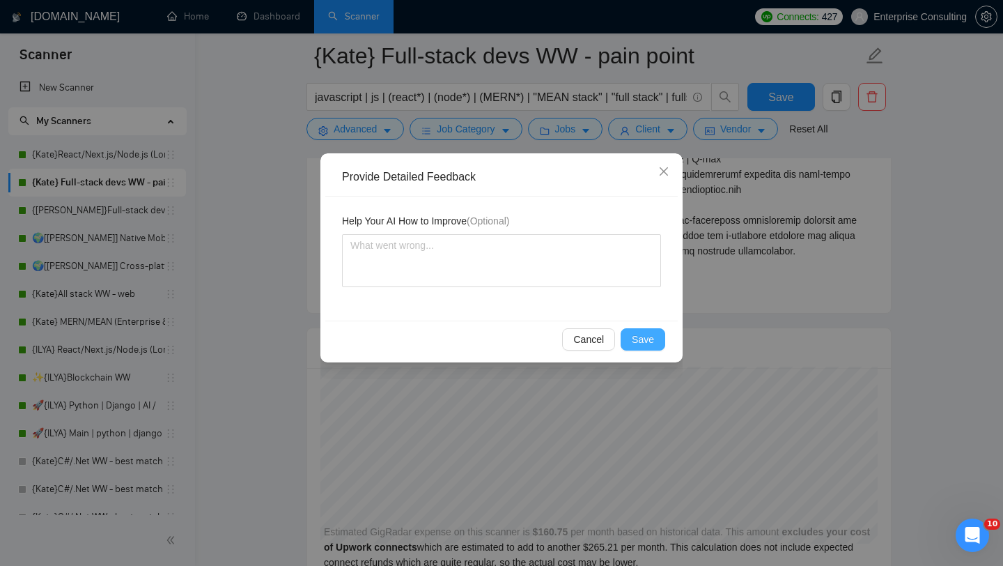
click at [642, 340] on span "Save" at bounding box center [643, 339] width 22 height 15
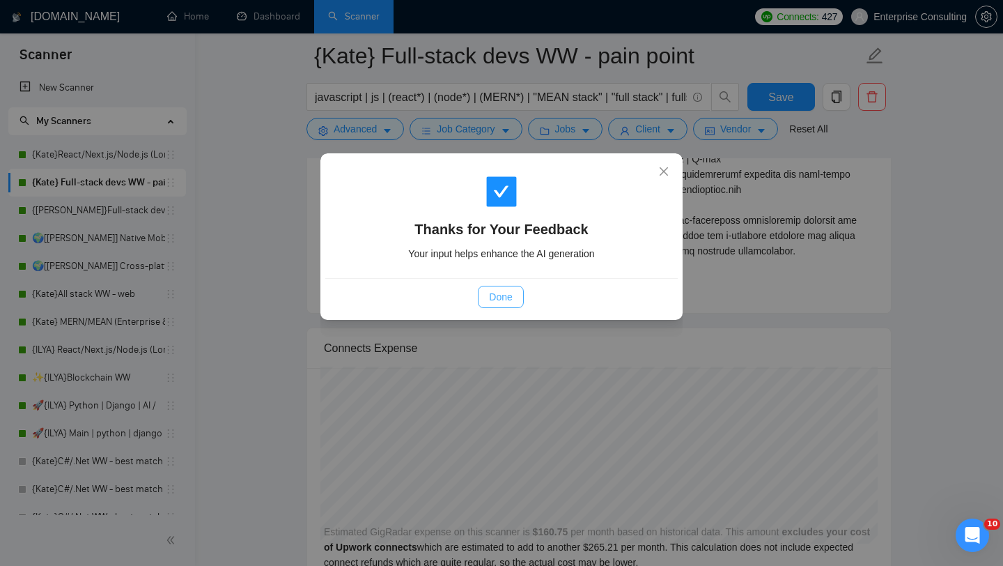
click at [509, 303] on span "Done" at bounding box center [500, 296] width 23 height 15
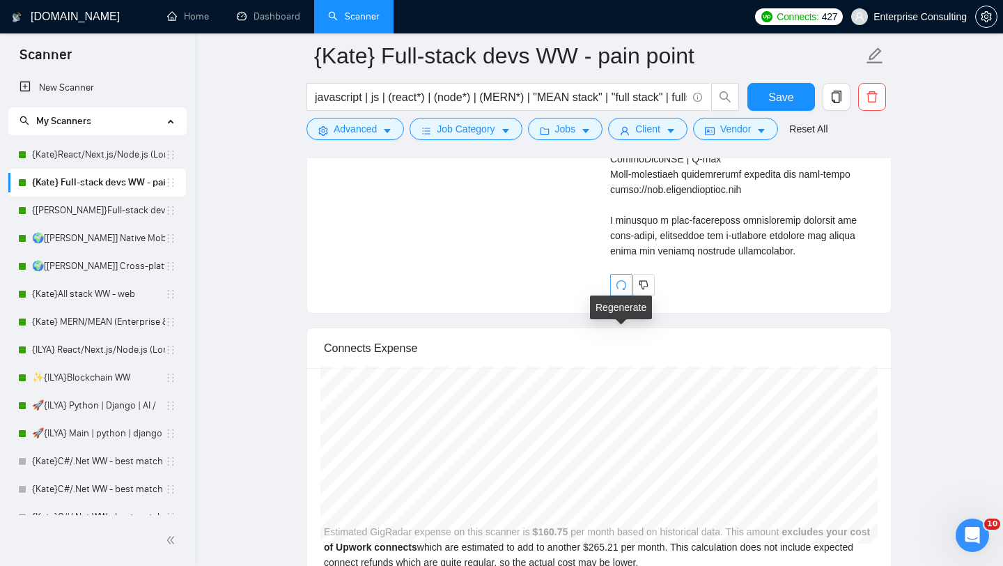
click at [617, 291] on icon "redo" at bounding box center [621, 284] width 11 height 11
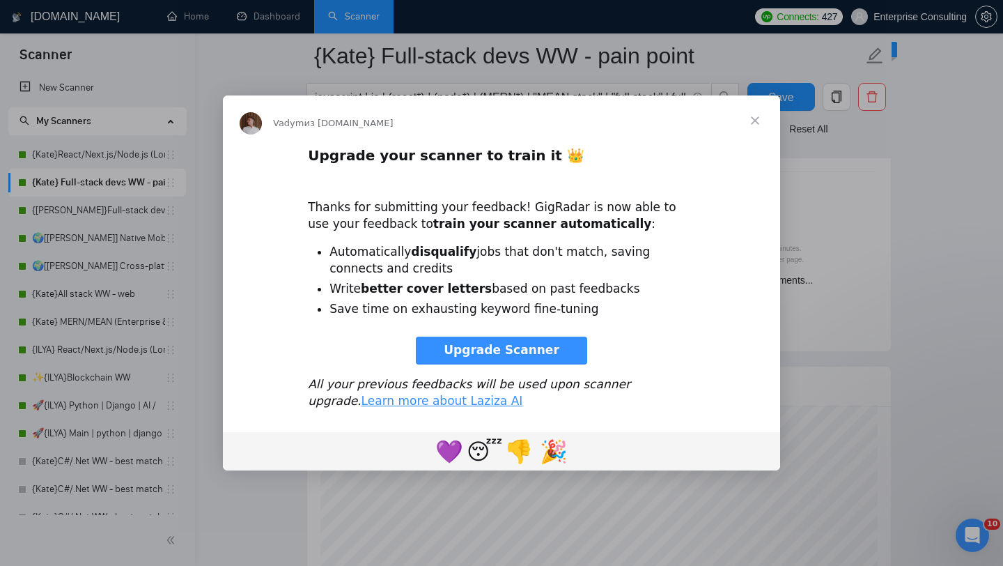
scroll to position [0, 0]
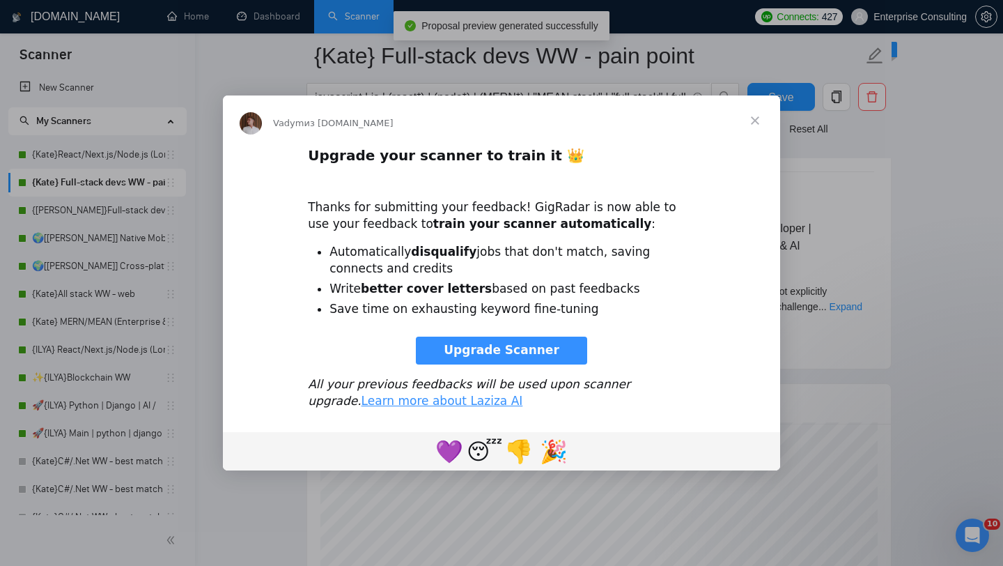
click at [758, 124] on span "Закрыть" at bounding box center [755, 120] width 50 height 50
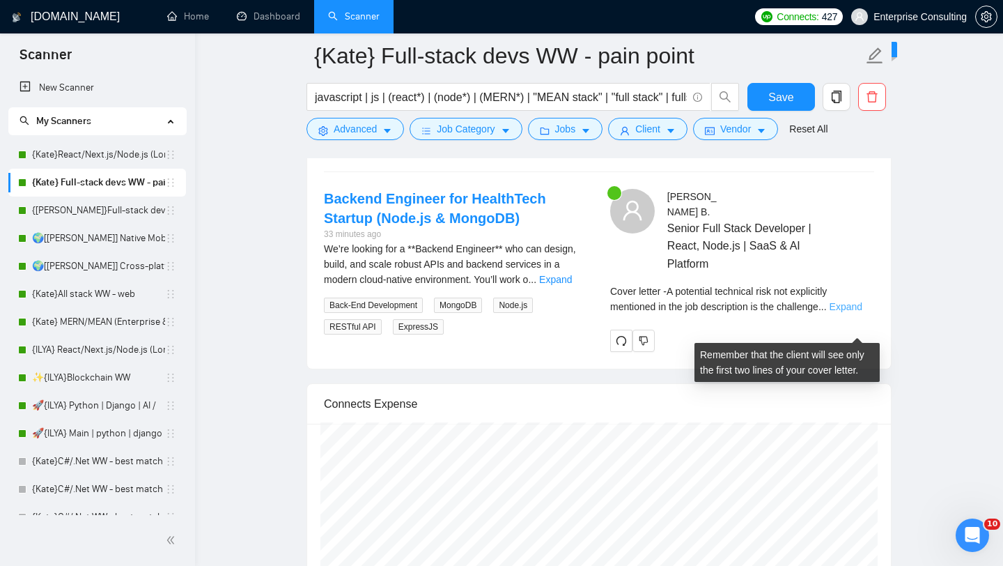
click at [857, 312] on link "Expand" at bounding box center [846, 306] width 33 height 11
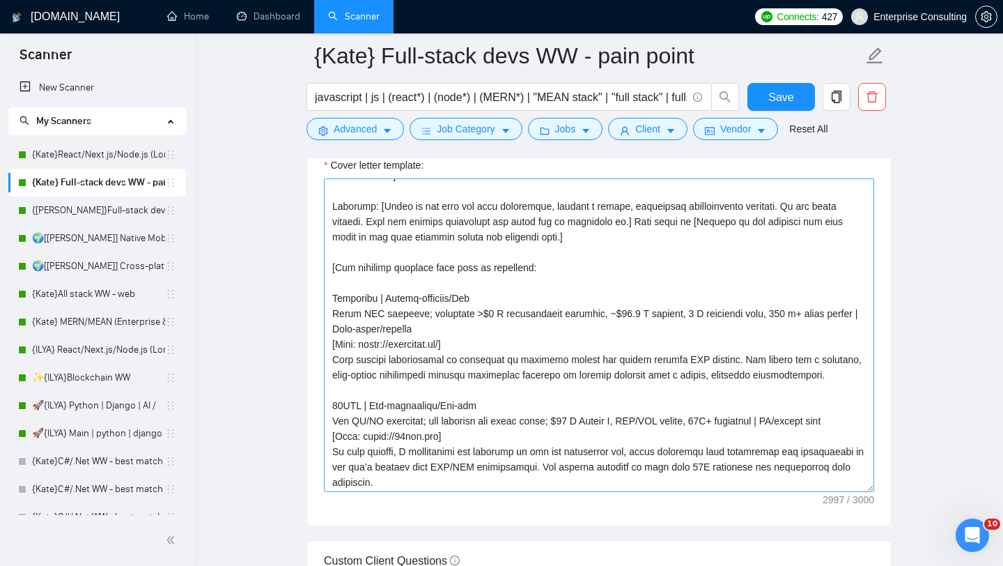
scroll to position [45, 0]
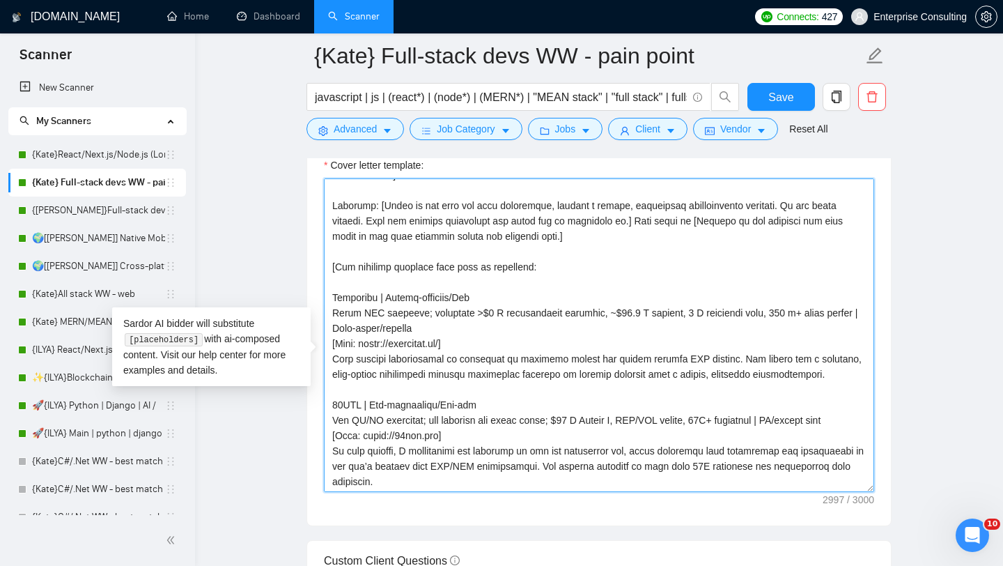
click at [545, 291] on textarea "Cover letter template:" at bounding box center [599, 334] width 550 height 313
click at [331, 290] on textarea "Cover letter template:" at bounding box center [599, 334] width 550 height 313
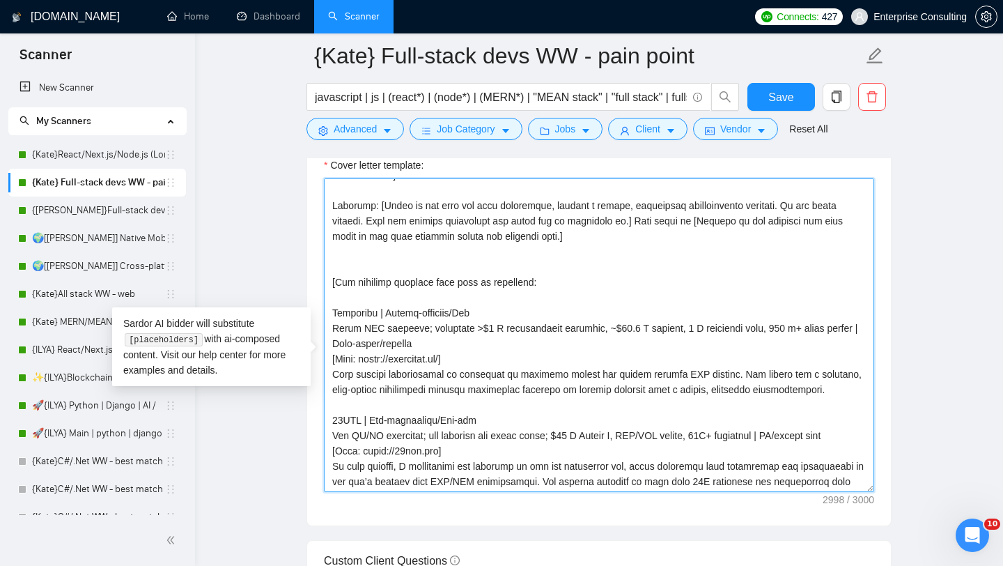
paste textarea
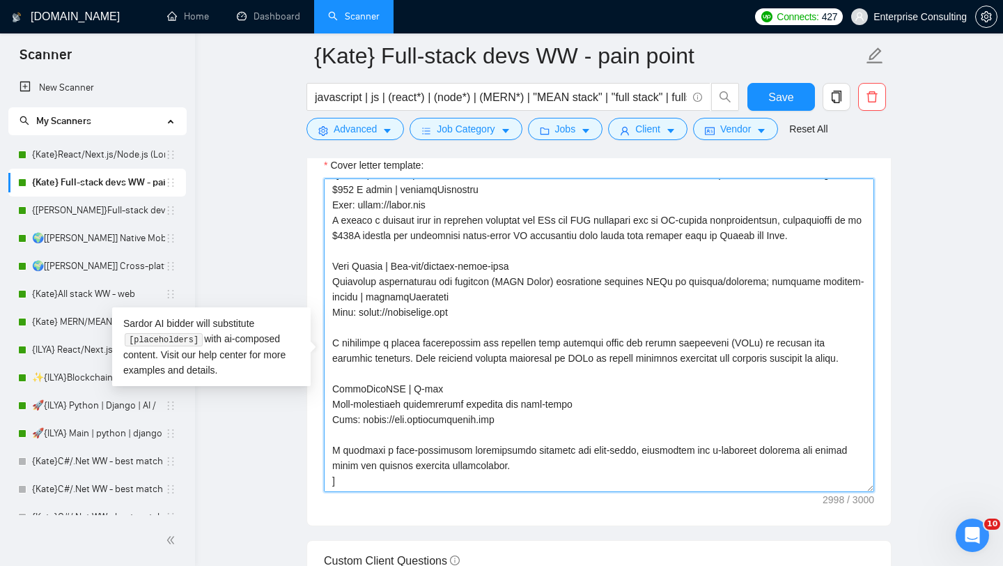
scroll to position [552, 0]
click at [515, 439] on textarea "Cover letter template:" at bounding box center [599, 334] width 550 height 313
drag, startPoint x: 515, startPoint y: 489, endPoint x: 329, endPoint y: 400, distance: 206.3
click at [329, 400] on textarea "Cover letter template:" at bounding box center [599, 334] width 550 height 313
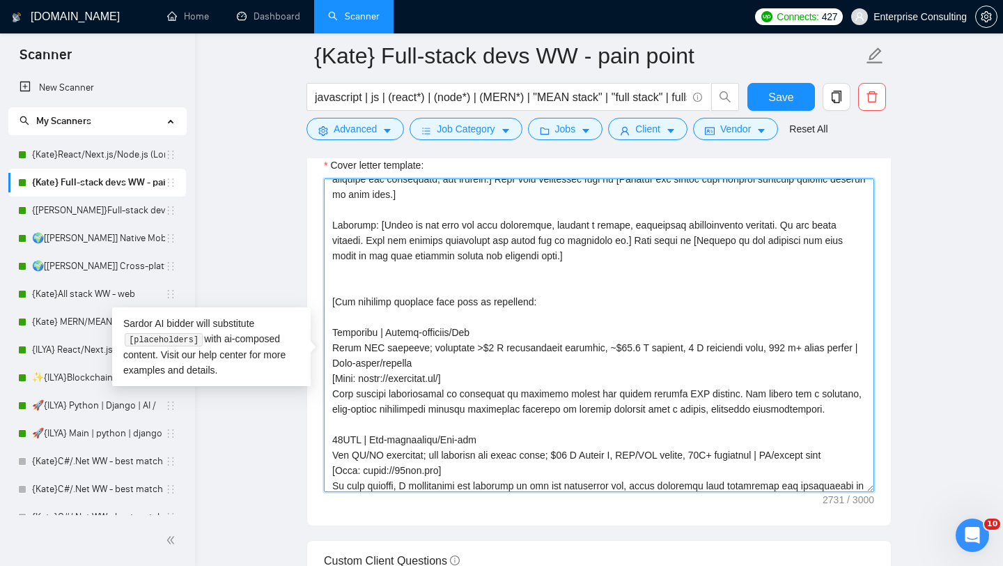
scroll to position [0, 0]
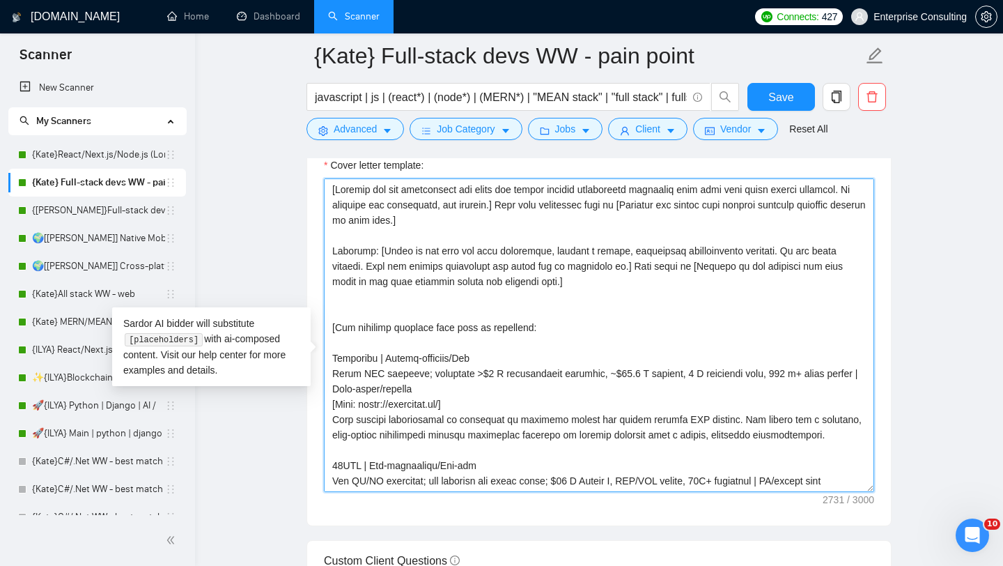
click at [382, 334] on textarea "Cover letter template:" at bounding box center [599, 334] width 550 height 313
paste textarea "show only 2-3 examples regarding possible vacancies"
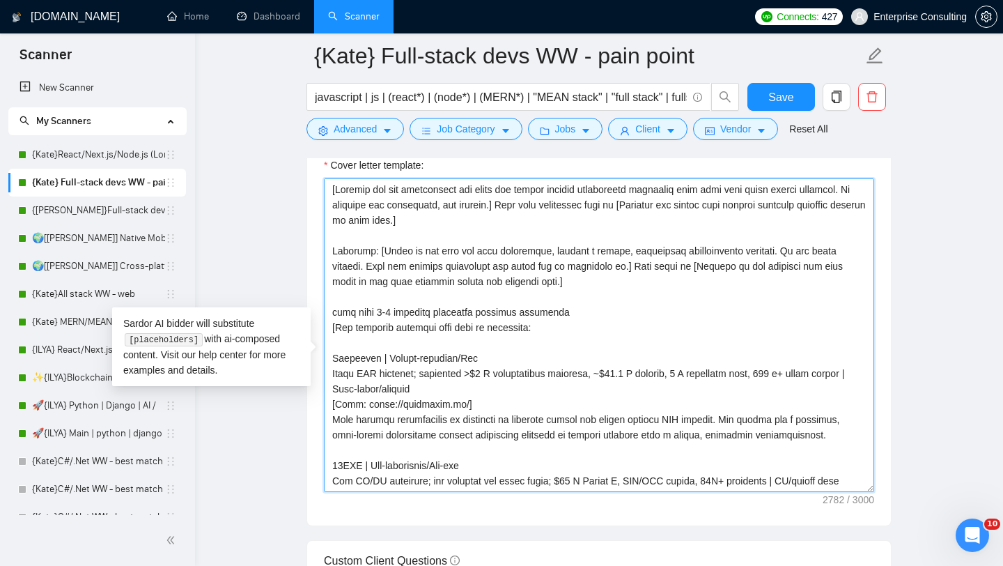
click at [332, 353] on textarea "Cover letter template:" at bounding box center [599, 334] width 550 height 313
click at [332, 334] on textarea "Cover letter template:" at bounding box center [599, 334] width 550 height 313
paste textarea "["
click at [431, 233] on textarea "Cover letter template:" at bounding box center [599, 334] width 550 height 313
click at [426, 241] on textarea "Cover letter template:" at bounding box center [599, 334] width 550 height 313
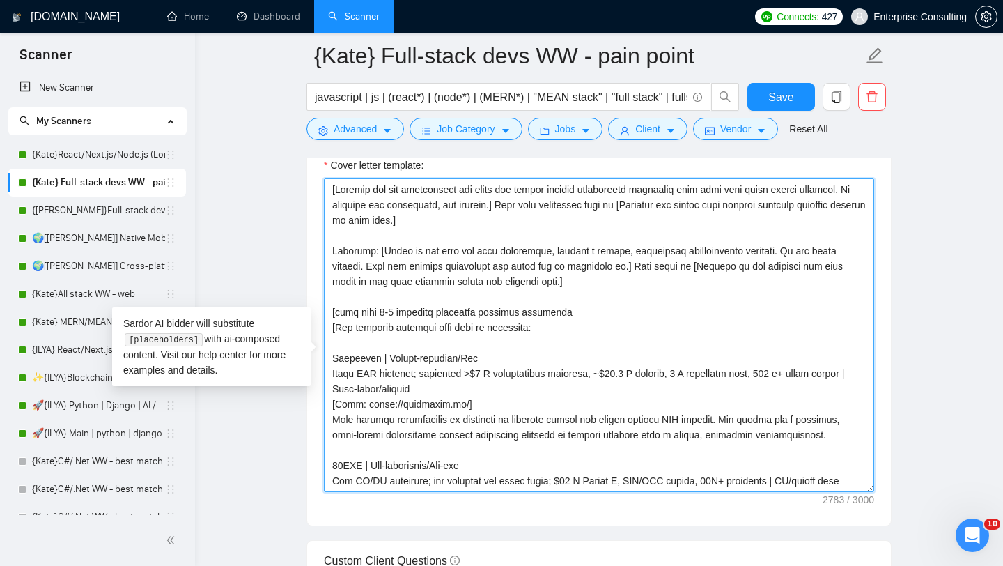
click at [589, 333] on textarea "Cover letter template:" at bounding box center [599, 334] width 550 height 313
paste textarea "]"
type textarea "[Analyze the job description and state the single biggest unmentioned technical…"
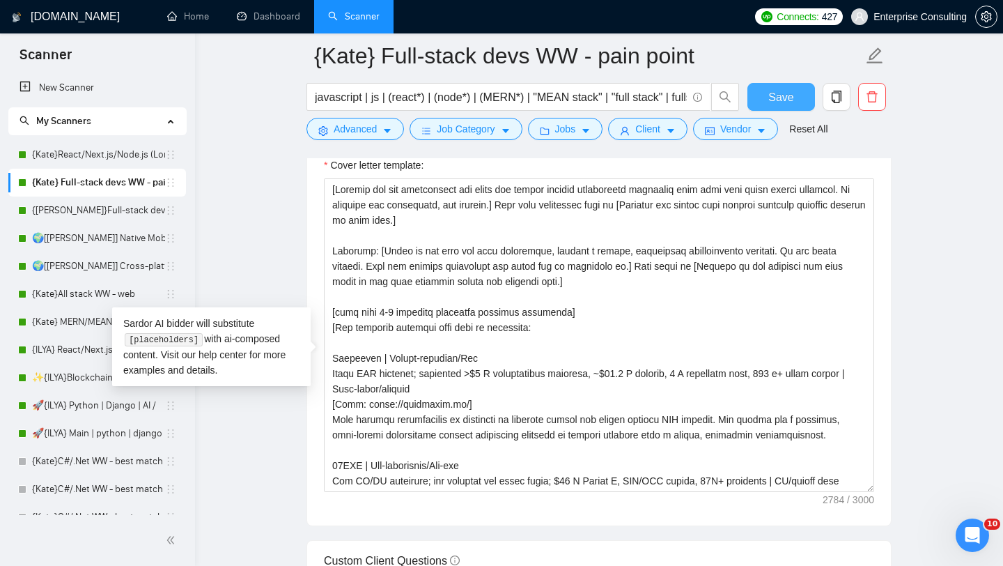
click at [788, 98] on span "Save" at bounding box center [780, 96] width 25 height 17
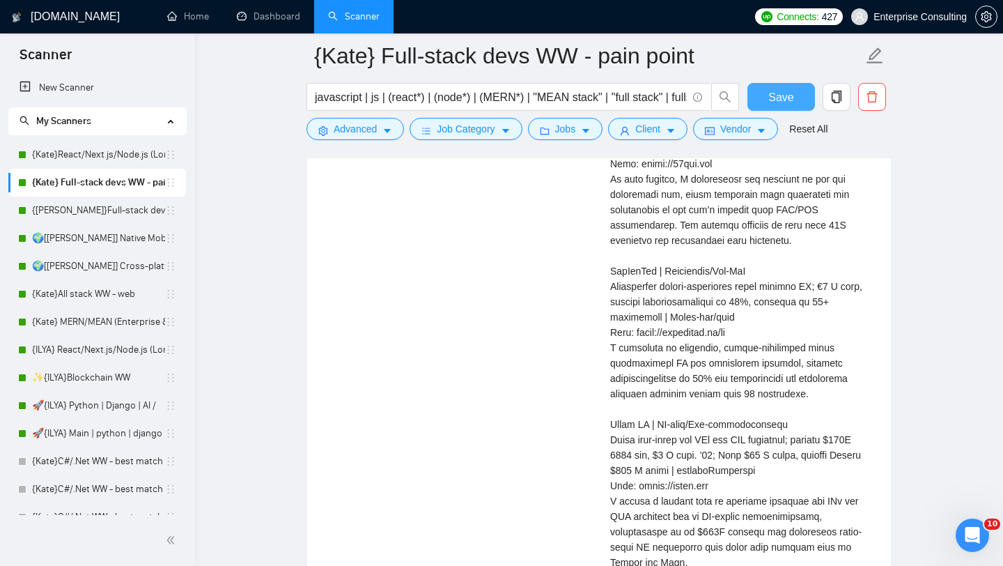
scroll to position [3934, 0]
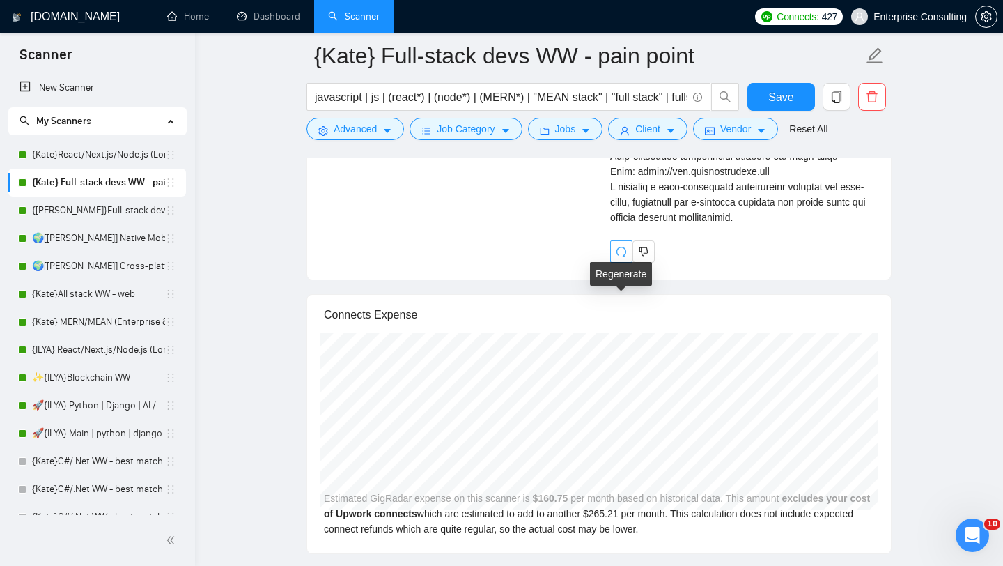
click at [613, 257] on span "redo" at bounding box center [621, 251] width 21 height 11
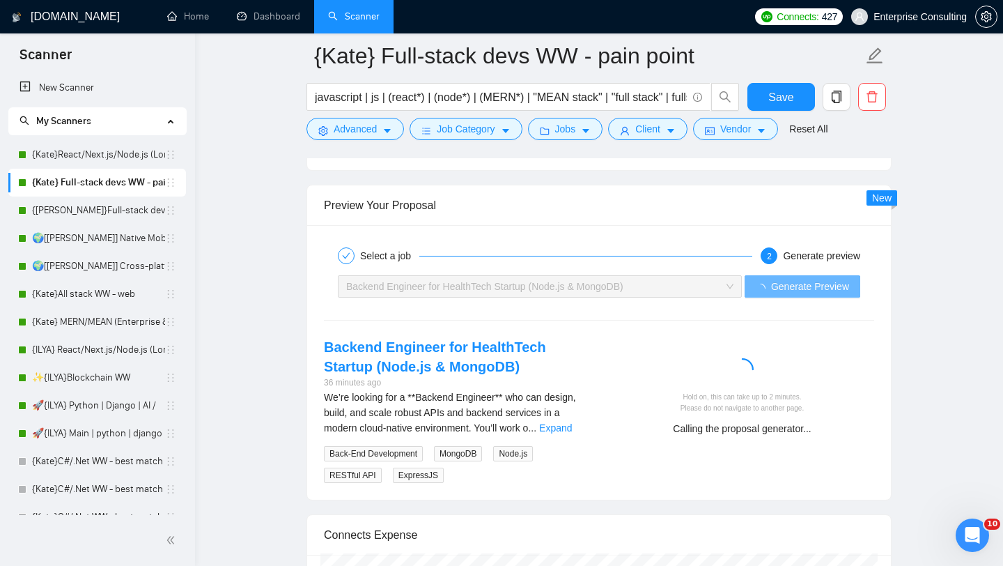
scroll to position [2557, 0]
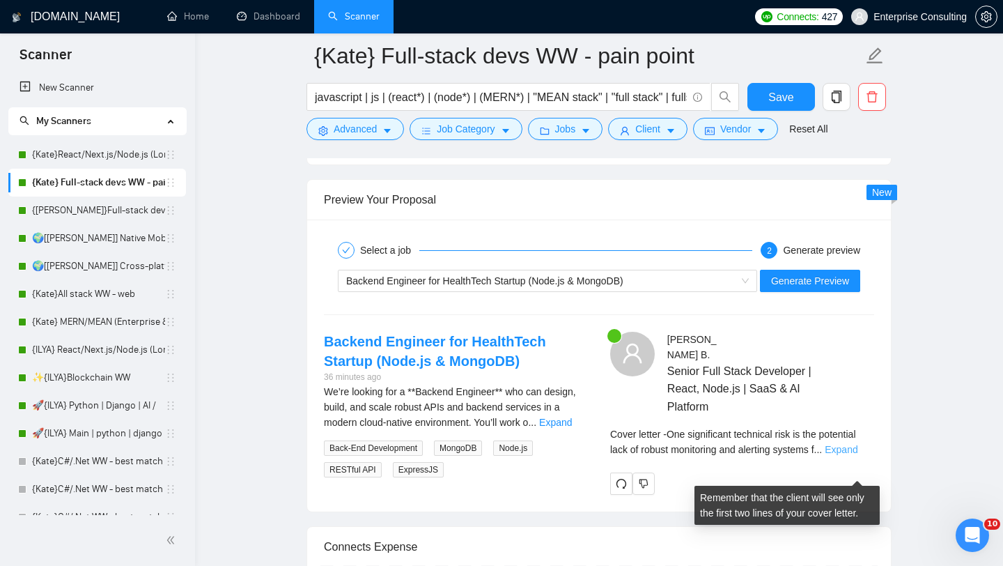
click at [857, 455] on link "Expand" at bounding box center [841, 449] width 33 height 11
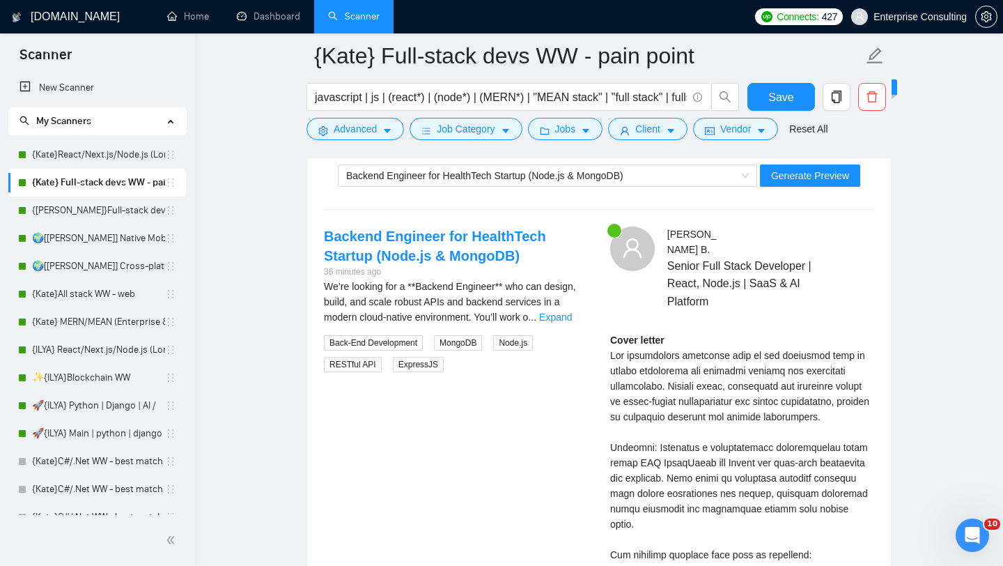
scroll to position [2663, 0]
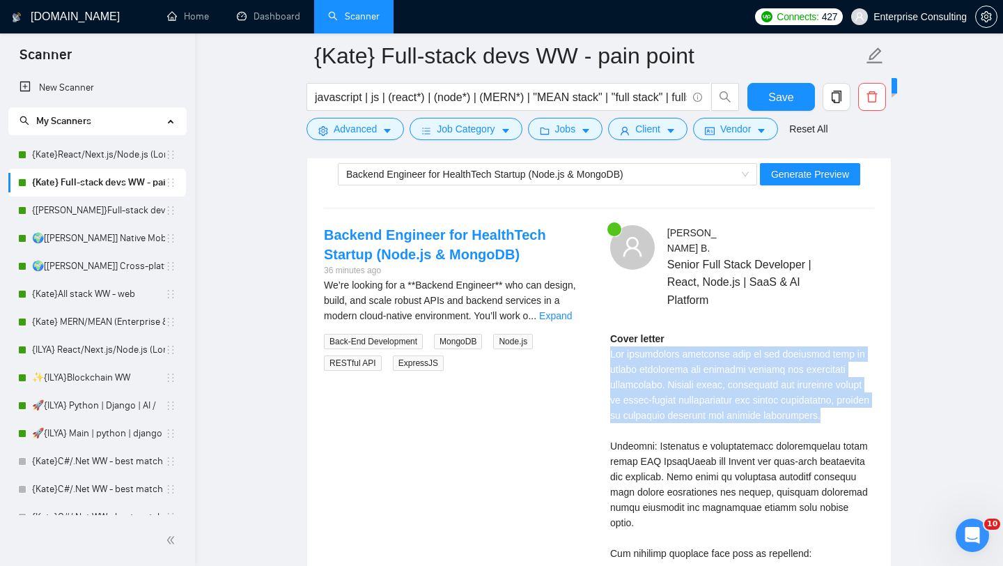
drag, startPoint x: 665, startPoint y: 448, endPoint x: 612, endPoint y: 380, distance: 86.3
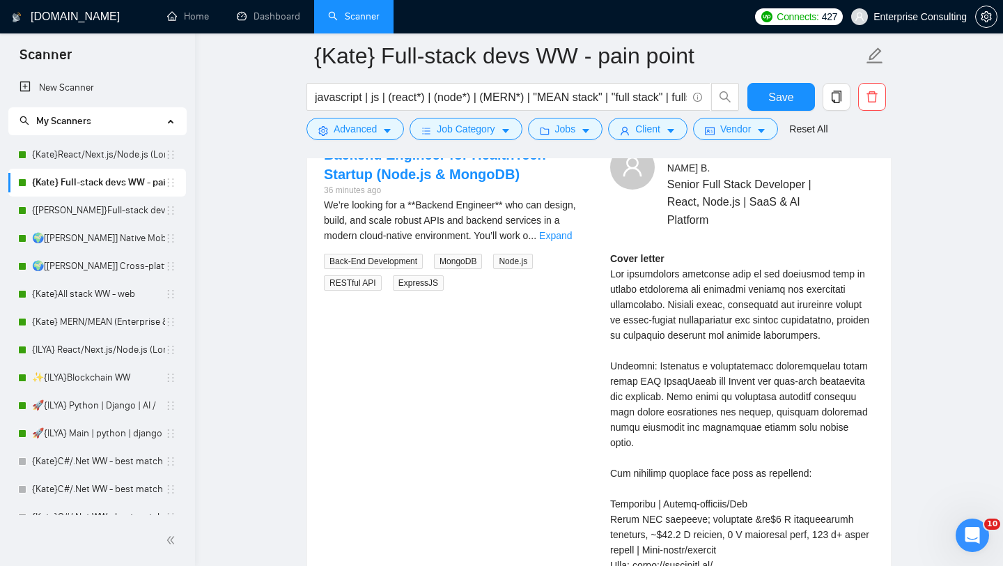
scroll to position [2762, 0]
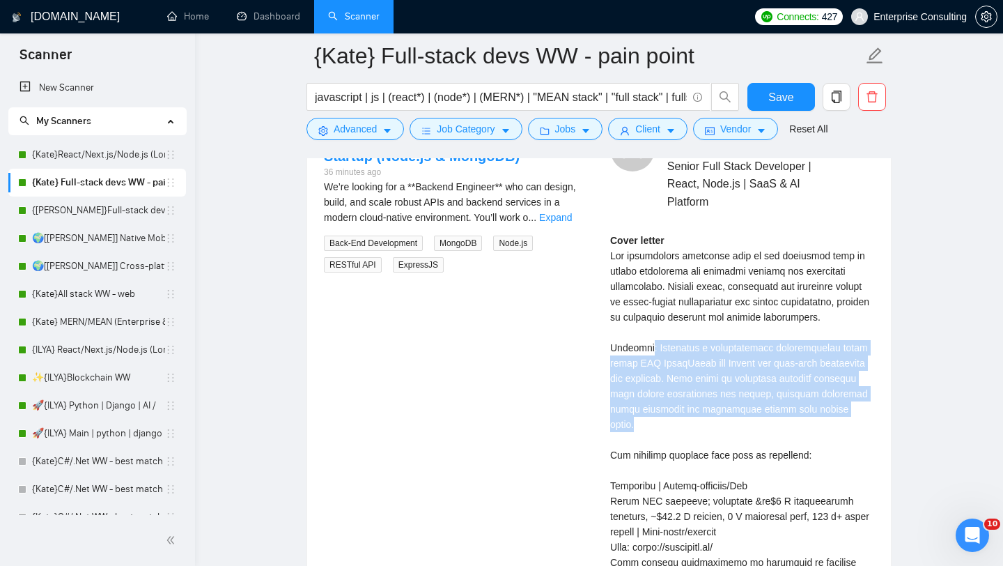
drag, startPoint x: 671, startPoint y: 458, endPoint x: 647, endPoint y: 387, distance: 74.9
click at [647, 387] on div "Cover letter" at bounding box center [742, 509] width 264 height 552
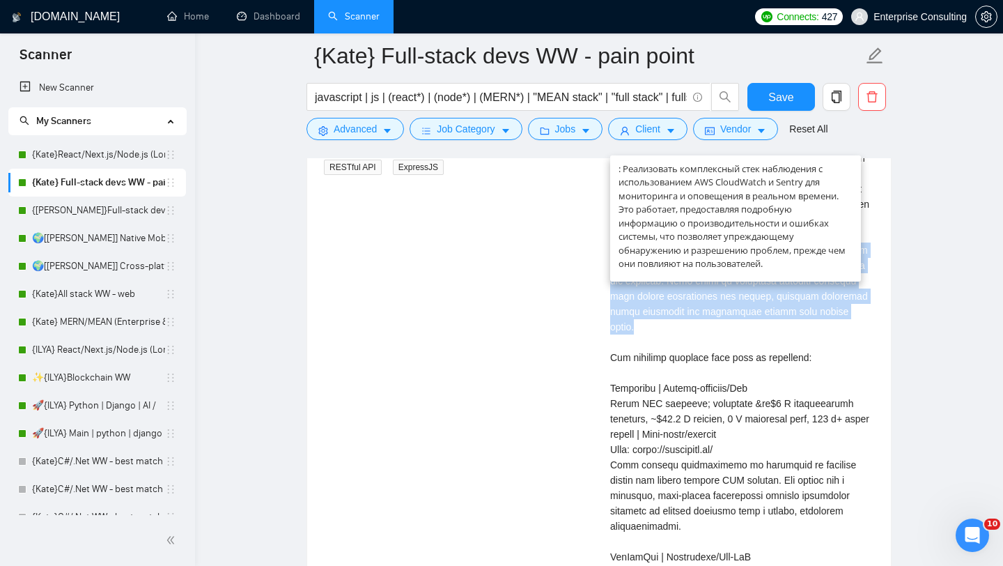
scroll to position [2862, 0]
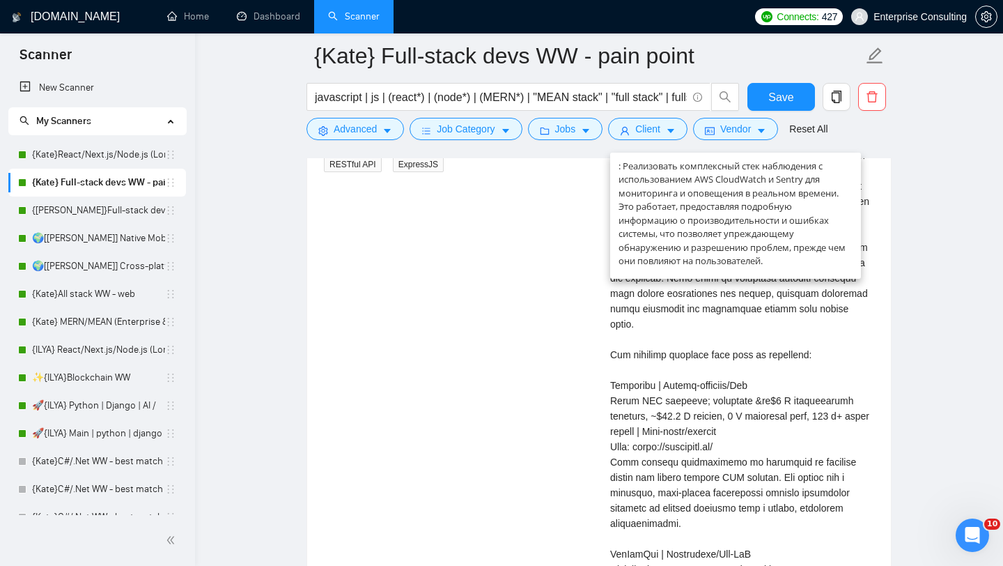
click at [701, 426] on div "Cover letter" at bounding box center [742, 408] width 264 height 552
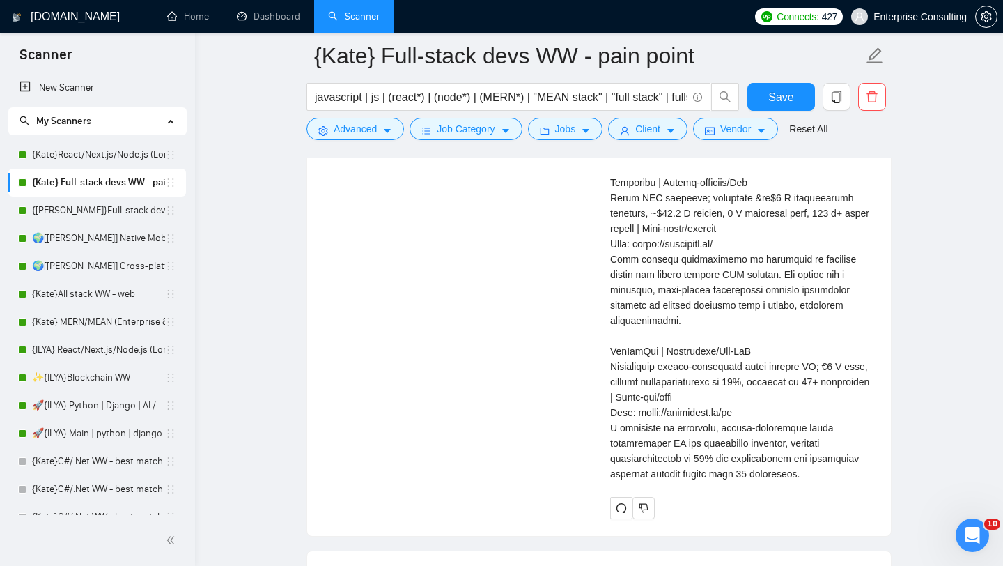
scroll to position [3049, 0]
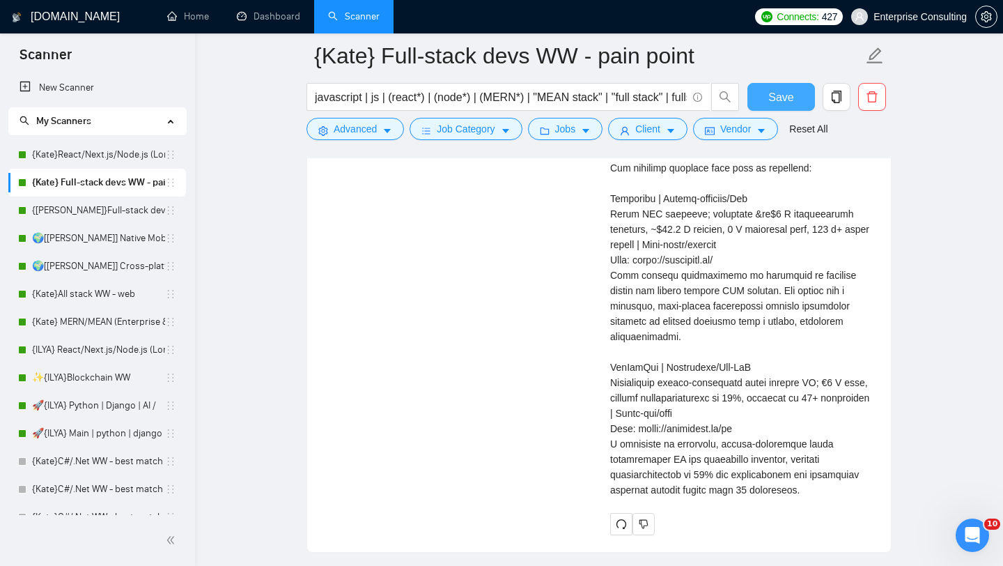
click at [777, 95] on span "Save" at bounding box center [780, 96] width 25 height 17
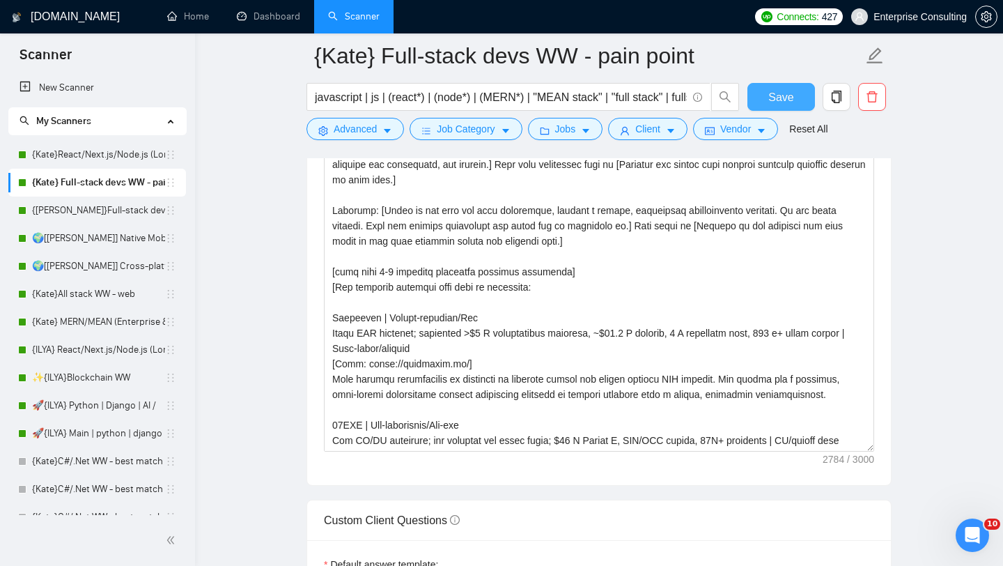
scroll to position [1565, 0]
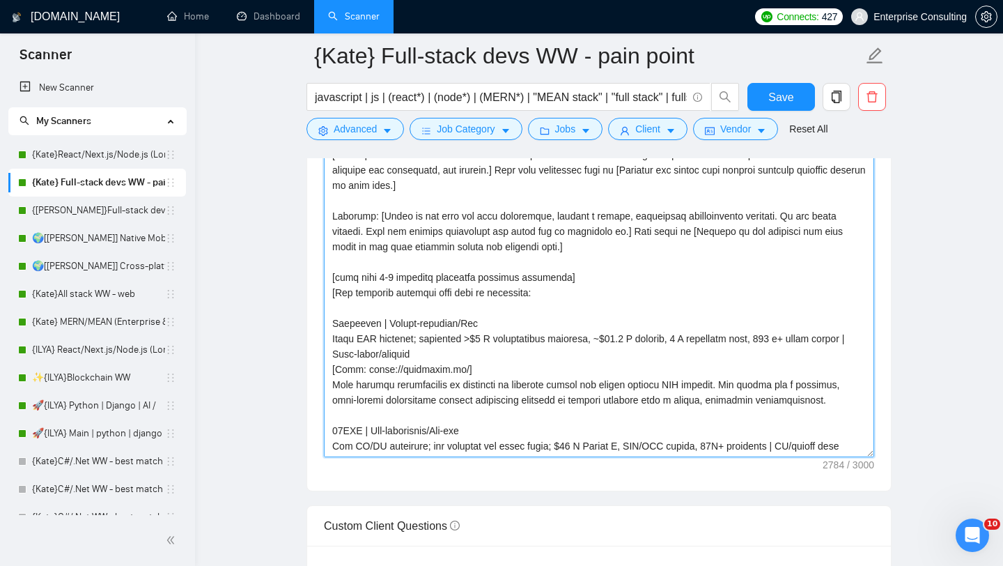
click at [499, 374] on textarea "Cover letter template:" at bounding box center [599, 300] width 550 height 313
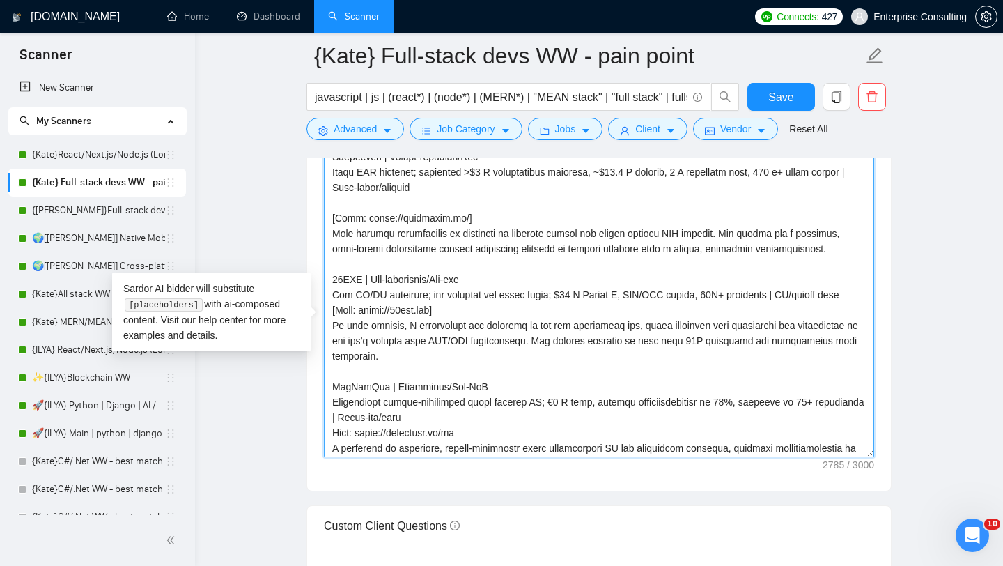
scroll to position [0, 0]
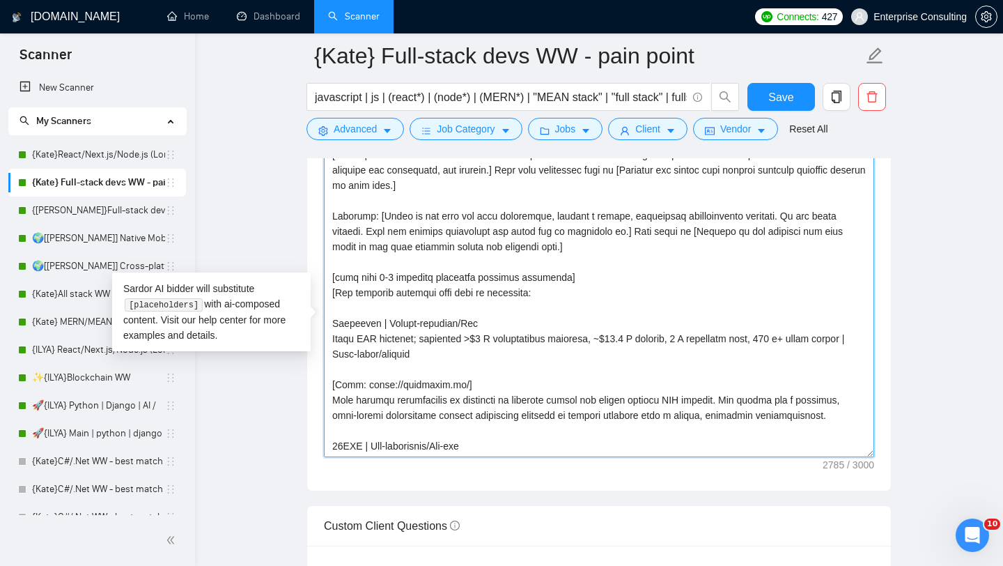
type textarea "[Analyze the job description and state the single biggest unmentioned technical…"
